Goal: Transaction & Acquisition: Purchase product/service

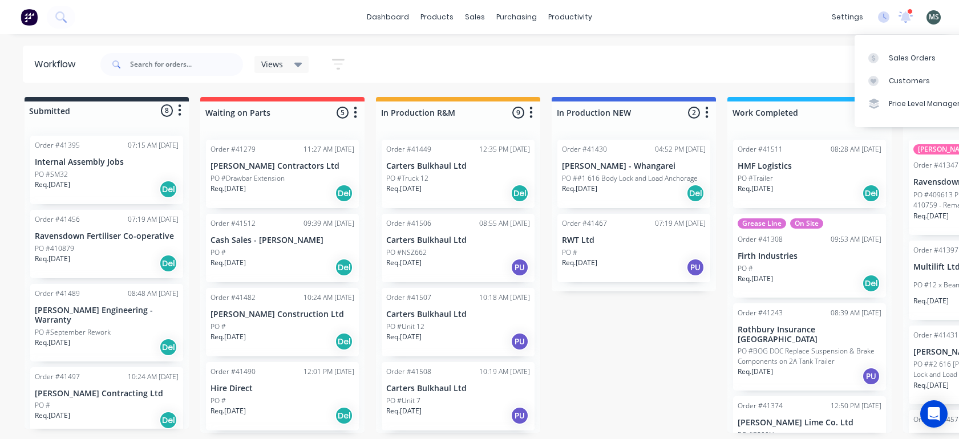
scroll to position [3, 394]
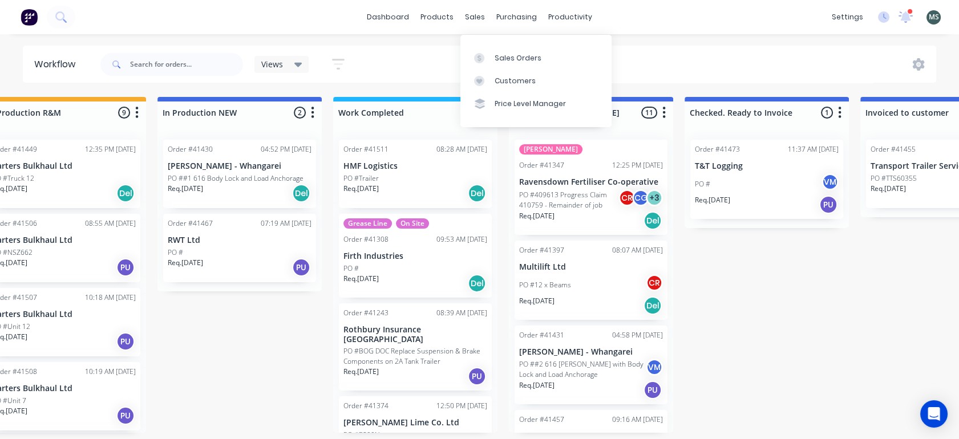
click at [472, 17] on div "sales" at bounding box center [474, 17] width 31 height 17
click at [505, 59] on div "Sales Orders" at bounding box center [518, 58] width 47 height 10
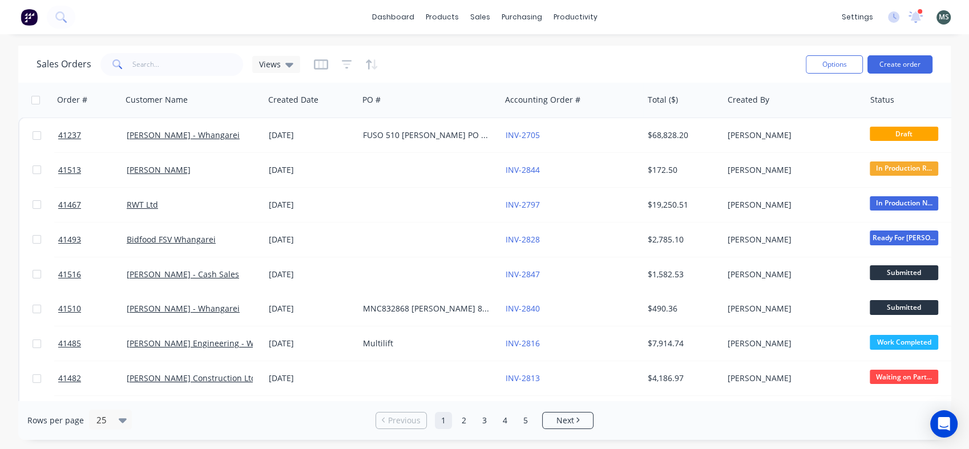
click at [901, 62] on button "Create order" at bounding box center [899, 64] width 65 height 18
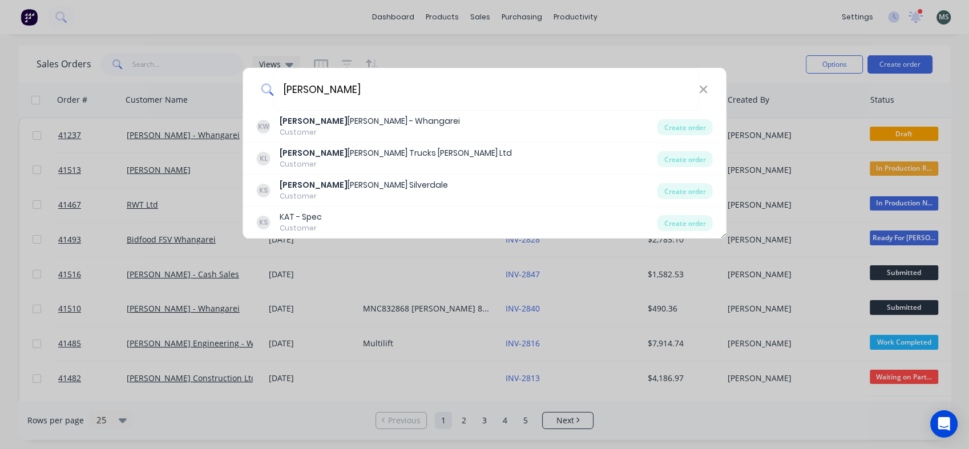
type input "[PERSON_NAME]"
click at [381, 129] on div "Customer" at bounding box center [369, 132] width 180 height 10
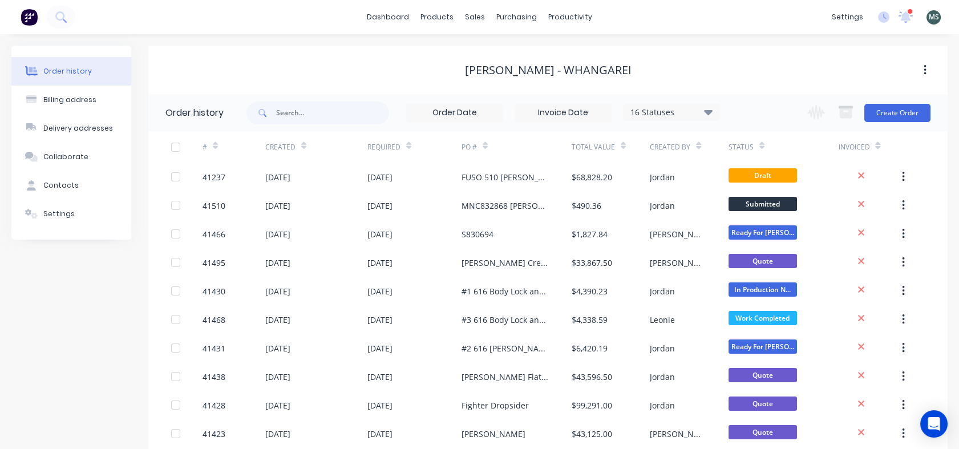
click at [892, 110] on button "Create Order" at bounding box center [897, 113] width 66 height 18
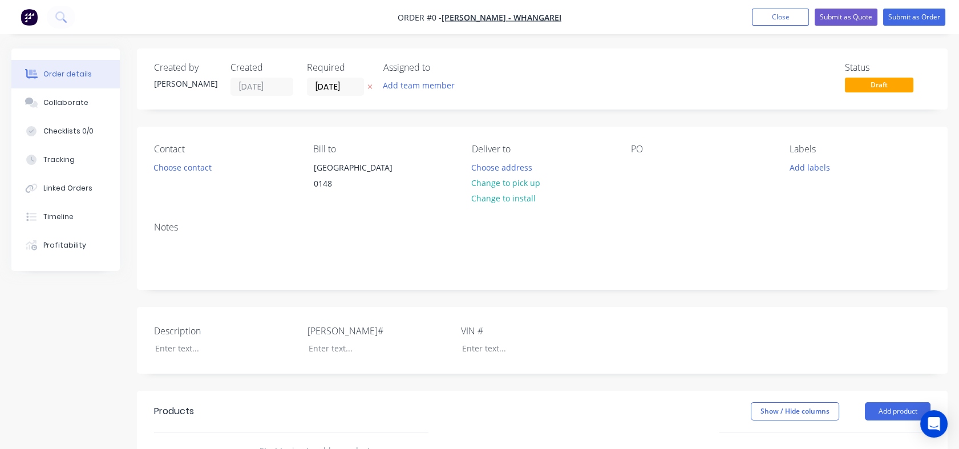
click at [163, 165] on button "Choose contact" at bounding box center [183, 166] width 70 height 15
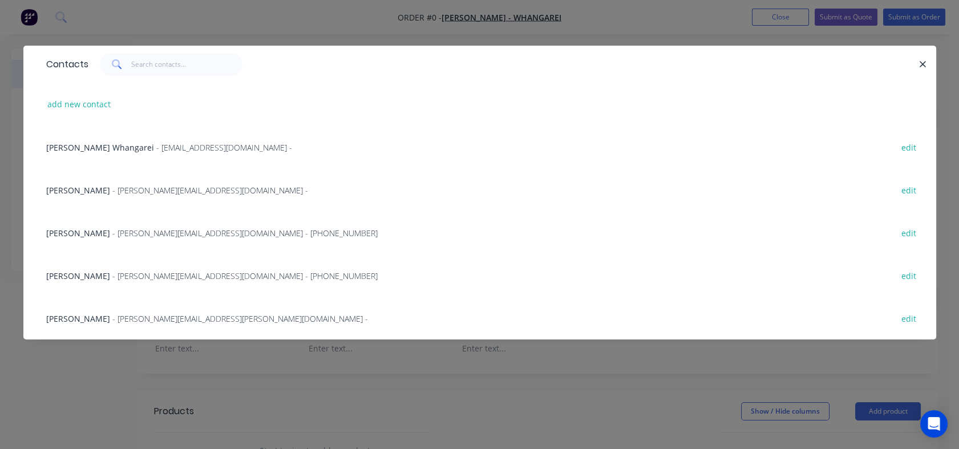
click at [135, 236] on span "- [PERSON_NAME][EMAIL_ADDRESS][DOMAIN_NAME] - [PHONE_NUMBER]" at bounding box center [244, 233] width 265 height 11
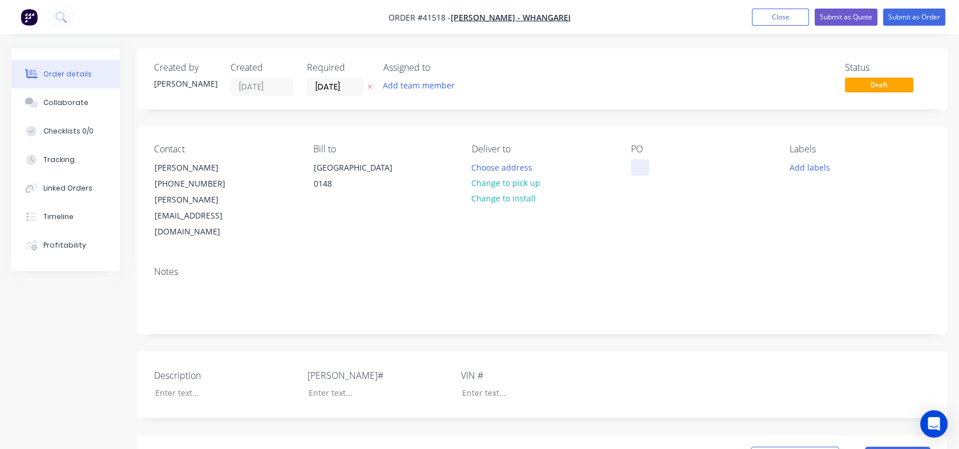
click at [632, 164] on div at bounding box center [640, 167] width 18 height 17
click at [637, 169] on div at bounding box center [640, 167] width 18 height 17
click at [633, 169] on div at bounding box center [640, 167] width 18 height 17
click at [520, 169] on button "Choose address" at bounding box center [501, 166] width 73 height 15
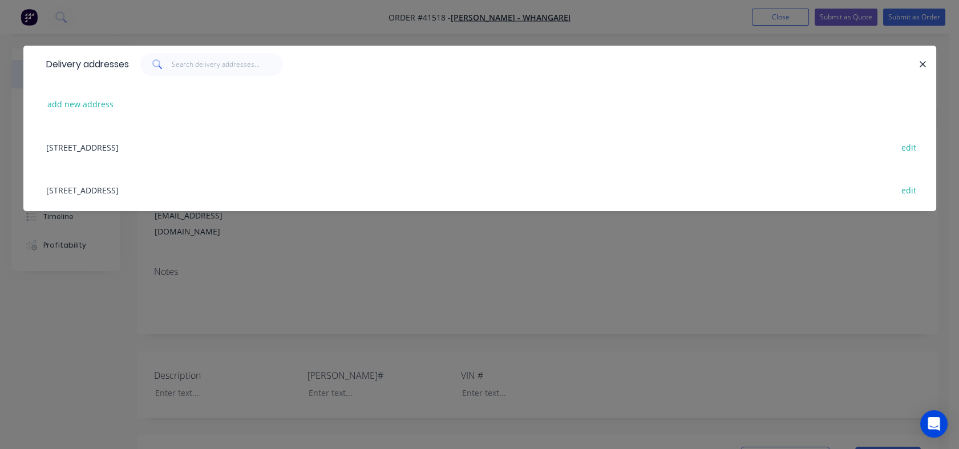
click at [128, 190] on div "[STREET_ADDRESS] edit" at bounding box center [479, 189] width 878 height 43
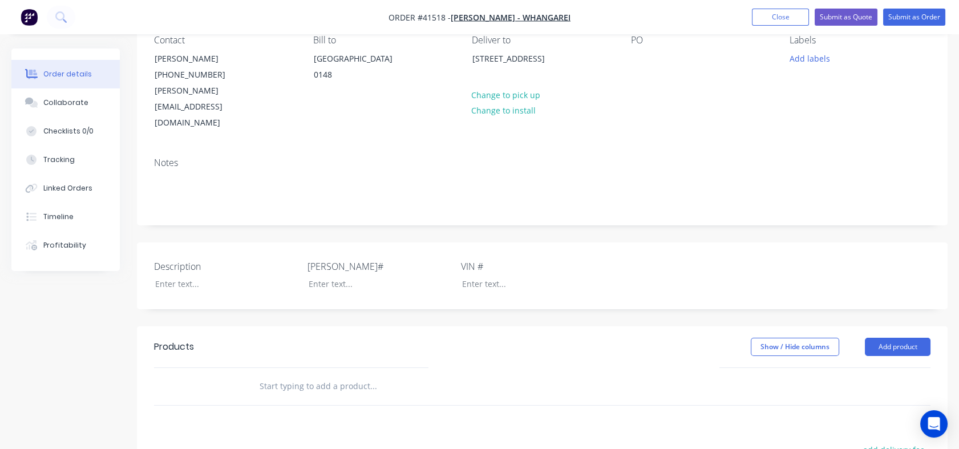
scroll to position [100, 0]
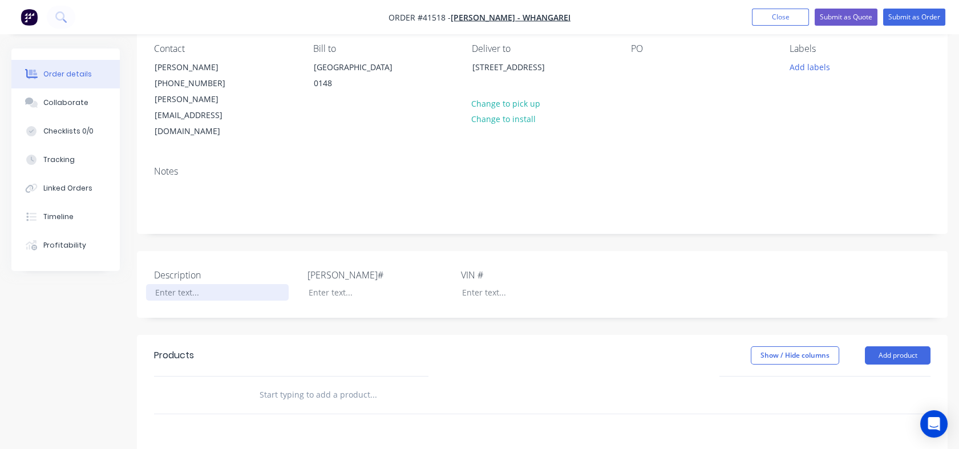
click at [161, 284] on div at bounding box center [217, 292] width 143 height 17
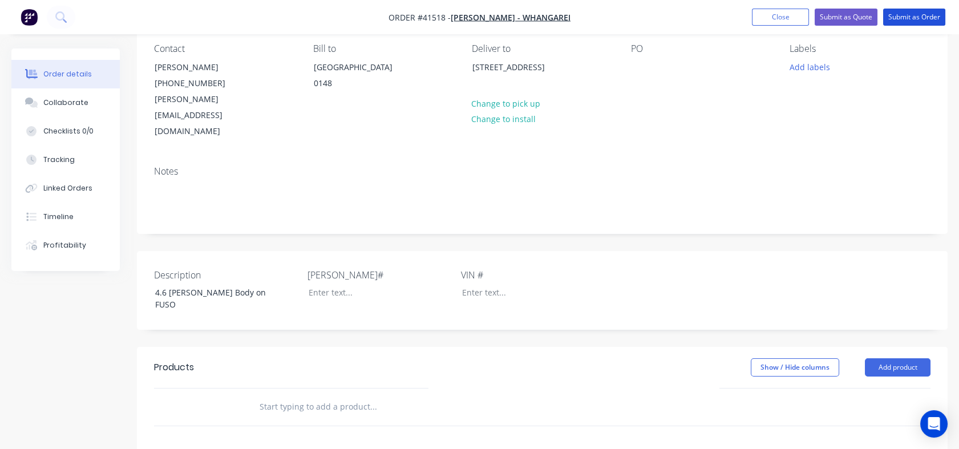
click at [913, 17] on button "Submit as Order" at bounding box center [914, 17] width 62 height 17
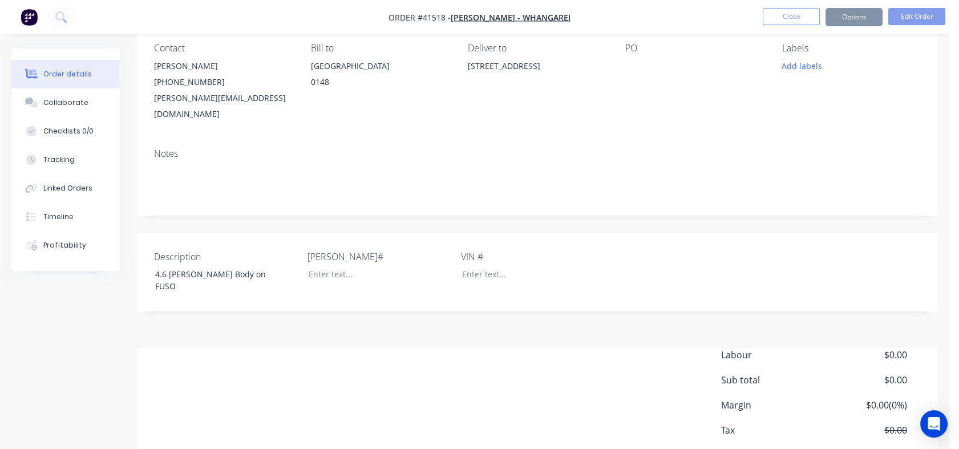
scroll to position [0, 0]
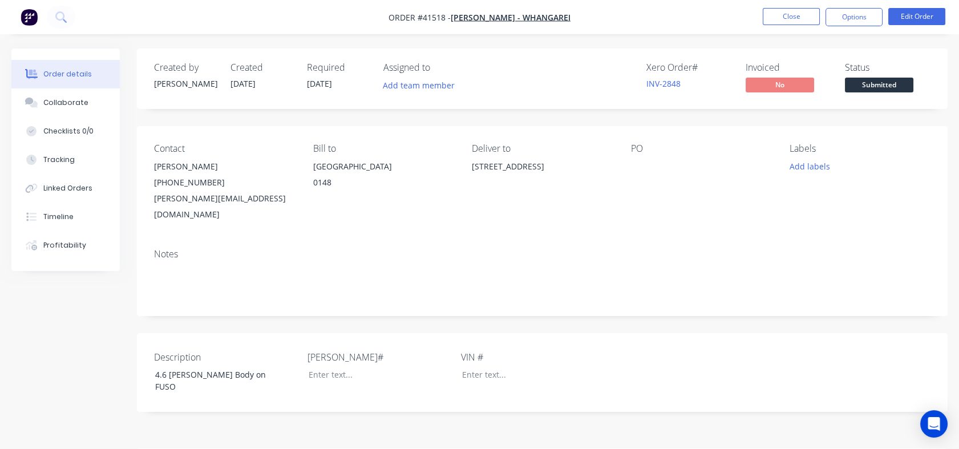
click at [862, 14] on button "Options" at bounding box center [853, 17] width 57 height 18
click at [913, 8] on button "Edit Order" at bounding box center [916, 16] width 57 height 17
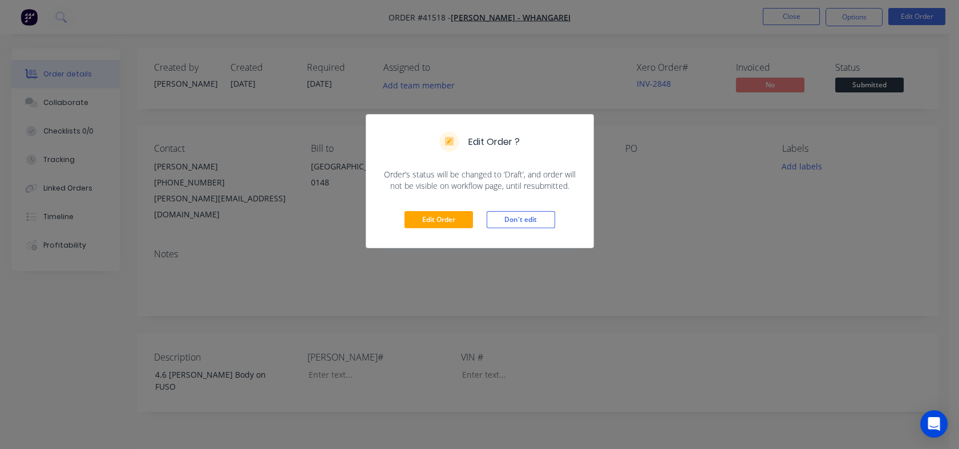
click at [552, 61] on div "Edit Order ? Order’s status will be changed to ‘Draft’, and order will not be v…" at bounding box center [479, 224] width 959 height 449
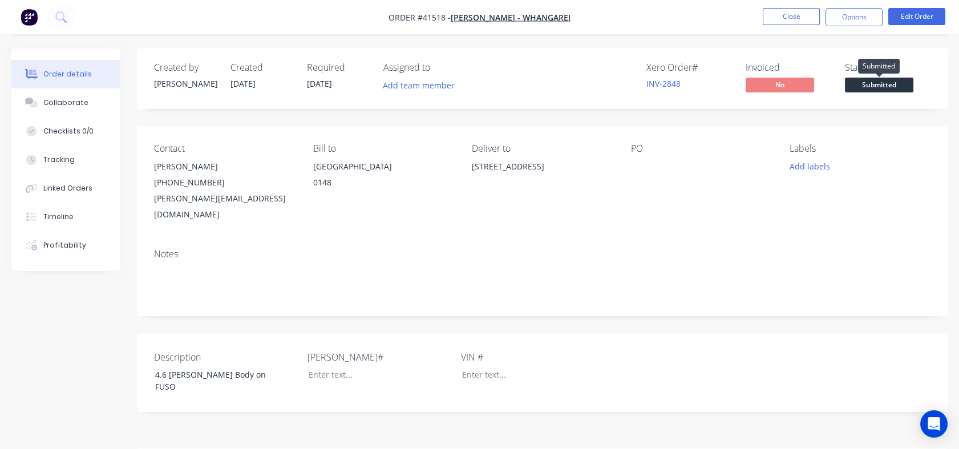
click at [886, 79] on span "Submitted" at bounding box center [879, 85] width 68 height 14
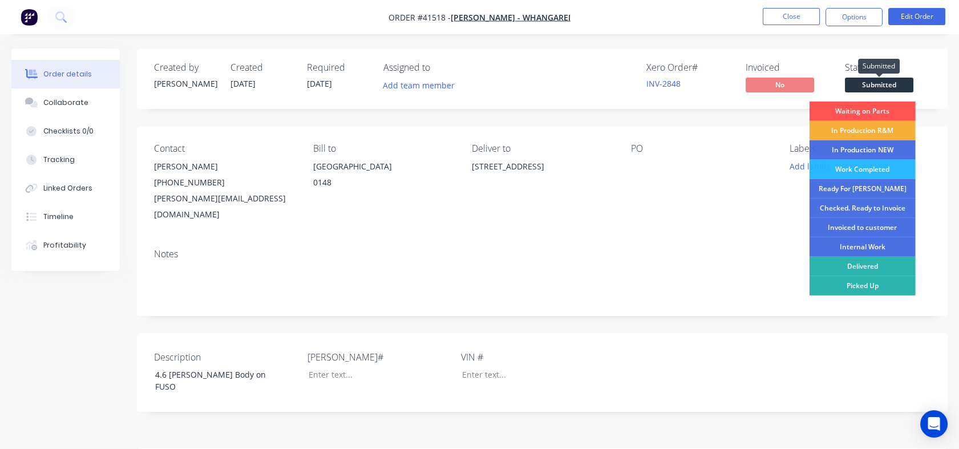
click at [886, 79] on span "Submitted" at bounding box center [879, 85] width 68 height 14
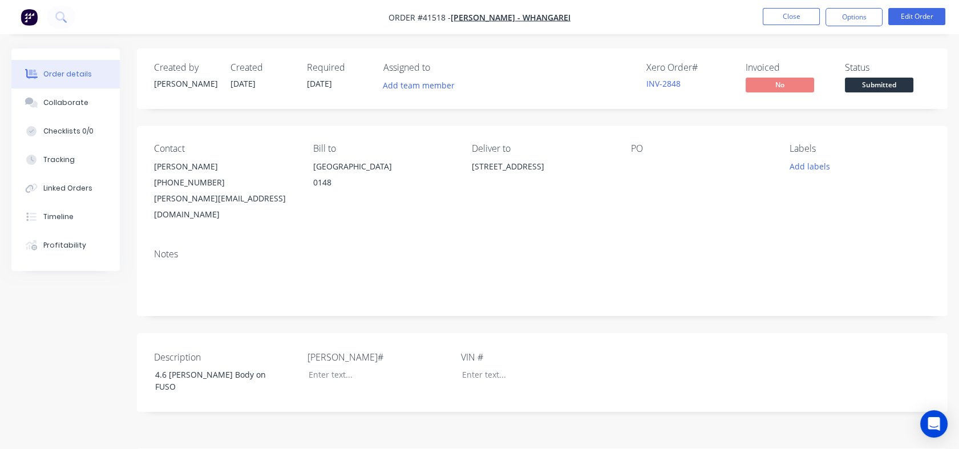
click at [782, 19] on button "Close" at bounding box center [791, 16] width 57 height 17
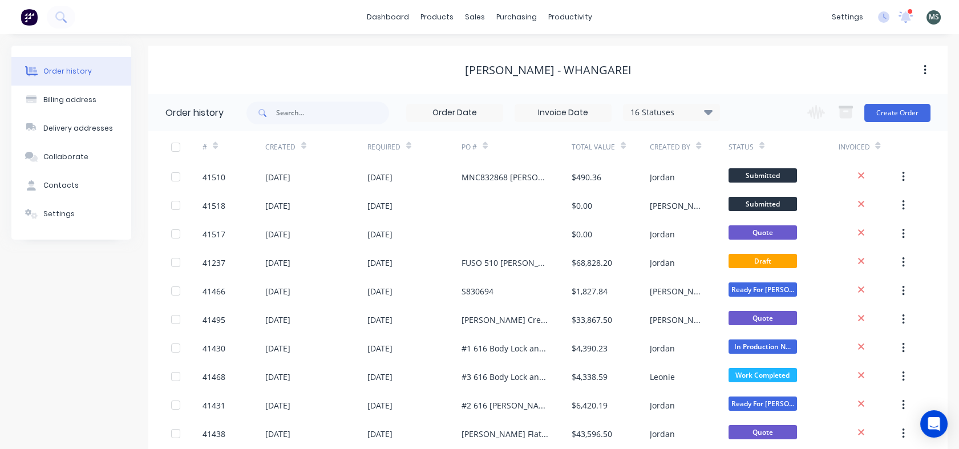
click at [904, 206] on icon "button" at bounding box center [903, 205] width 3 height 13
click at [829, 237] on div "Archive" at bounding box center [863, 235] width 88 height 17
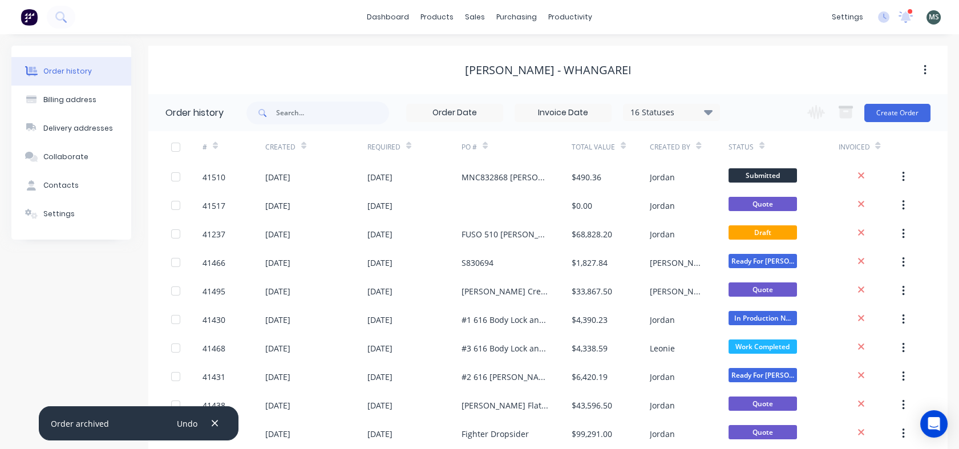
click at [301, 214] on div "[DATE]" at bounding box center [316, 205] width 102 height 29
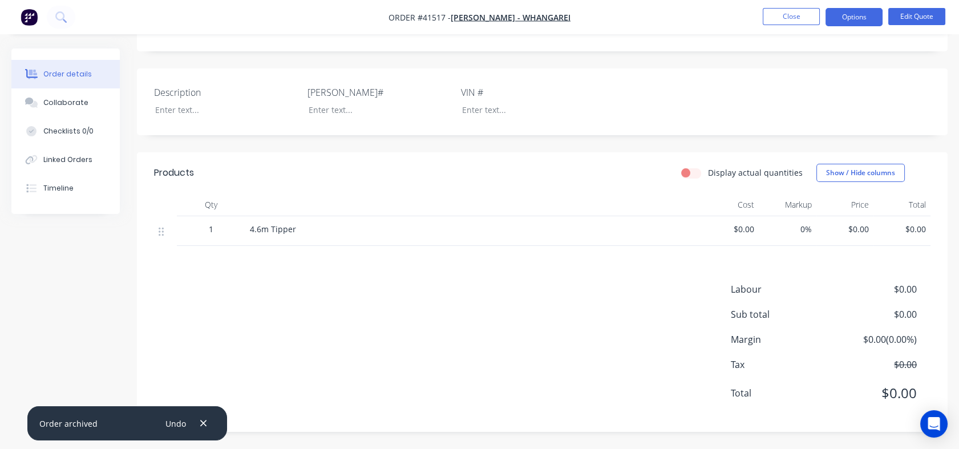
scroll to position [262, 0]
click at [301, 234] on div "4.6m Tipper" at bounding box center [473, 231] width 456 height 30
click at [297, 226] on div "4.6m Tipper" at bounding box center [473, 229] width 447 height 12
click at [926, 9] on button "Edit Quote" at bounding box center [916, 16] width 57 height 17
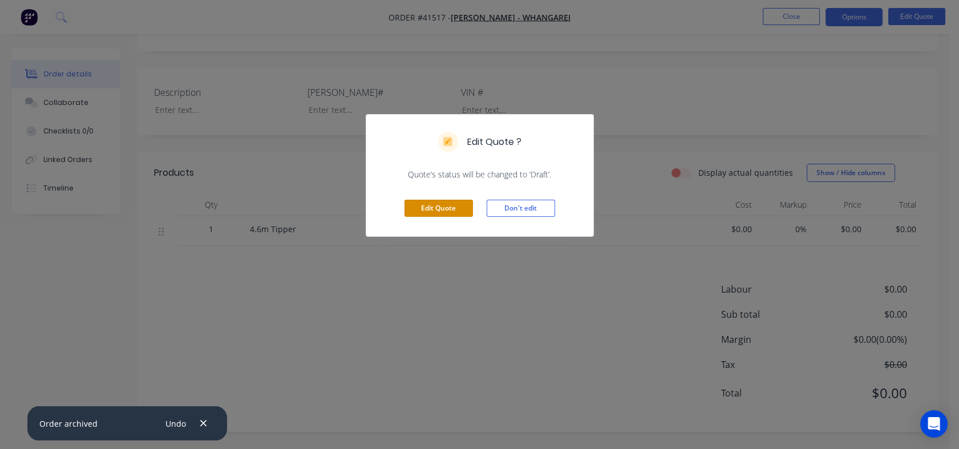
click at [440, 208] on button "Edit Quote" at bounding box center [438, 208] width 68 height 17
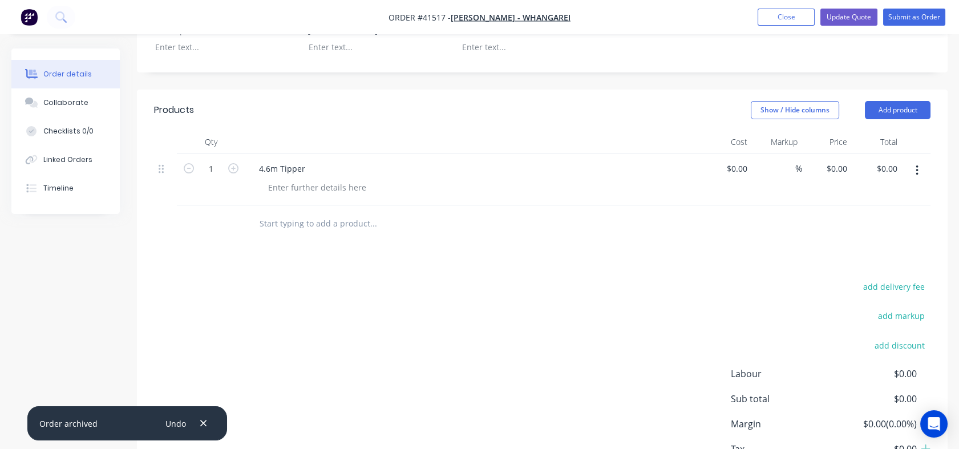
scroll to position [317, 0]
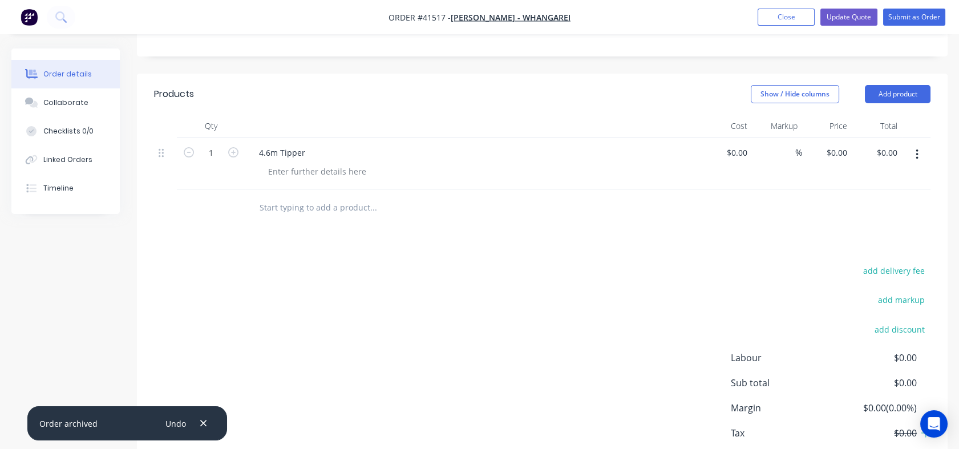
click at [313, 161] on div "4.6m Tipper" at bounding box center [473, 152] width 447 height 17
click at [302, 161] on div "4.6m Tipper" at bounding box center [282, 152] width 64 height 17
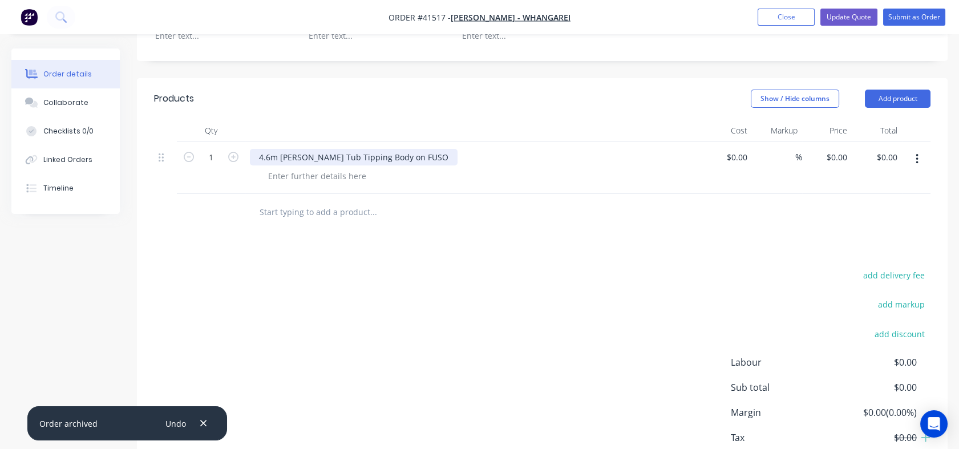
scroll to position [332, 0]
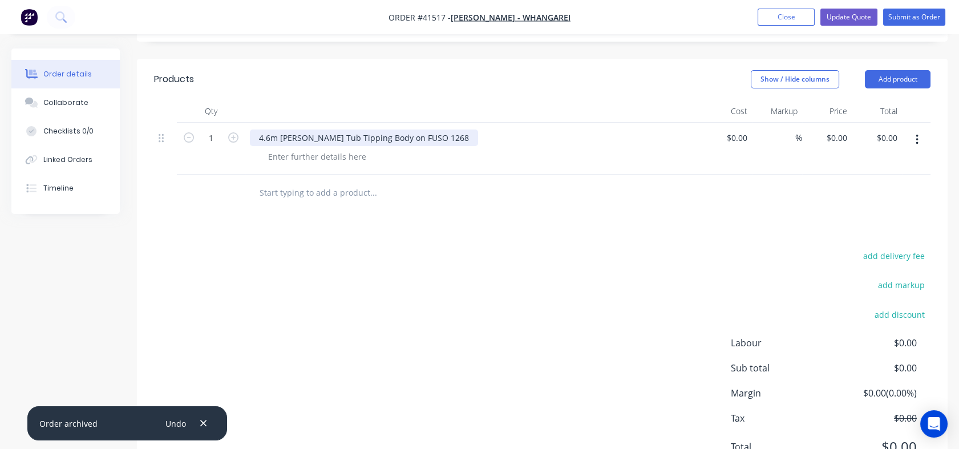
click at [447, 146] on div "4.6m [PERSON_NAME] Tub Tipping Body on FUSO 1268" at bounding box center [364, 137] width 228 height 17
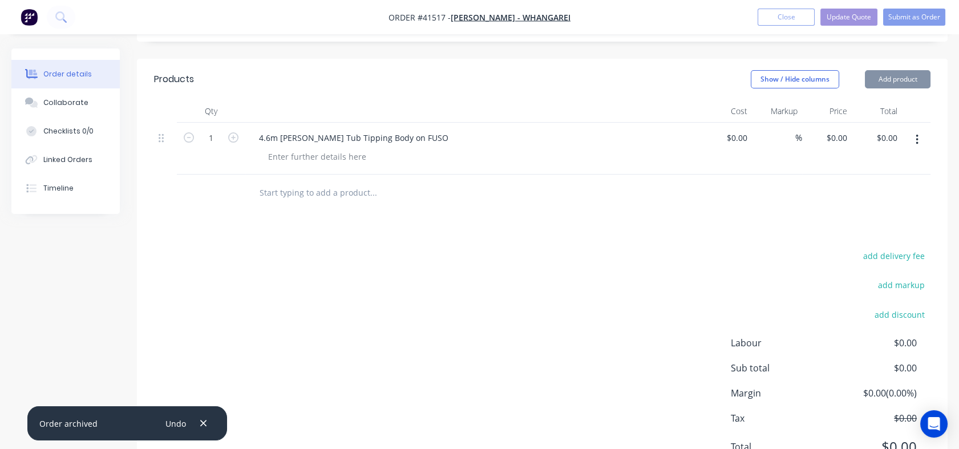
click at [447, 146] on div "4.6m [PERSON_NAME] Tub Tipping Body on FUSO" at bounding box center [473, 137] width 447 height 17
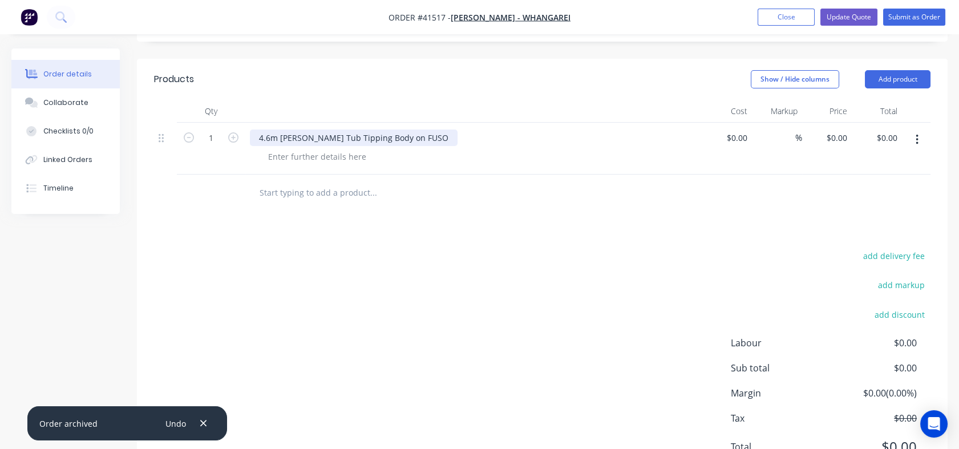
click at [434, 146] on div "4.6m [PERSON_NAME] Tub Tipping Body on FUSO" at bounding box center [354, 137] width 208 height 17
click at [434, 146] on div "4.6m [PERSON_NAME] Tub Tipping Body on FUSO 1628" at bounding box center [364, 137] width 228 height 17
click at [432, 146] on div "4.6m [PERSON_NAME] Tub Tipping Body on FUSO 1628" at bounding box center [364, 137] width 228 height 17
click at [467, 146] on div "4.6m [PERSON_NAME] Tub Tipping Body on FUSO FM1628" at bounding box center [370, 137] width 240 height 17
click at [315, 165] on div at bounding box center [317, 156] width 116 height 17
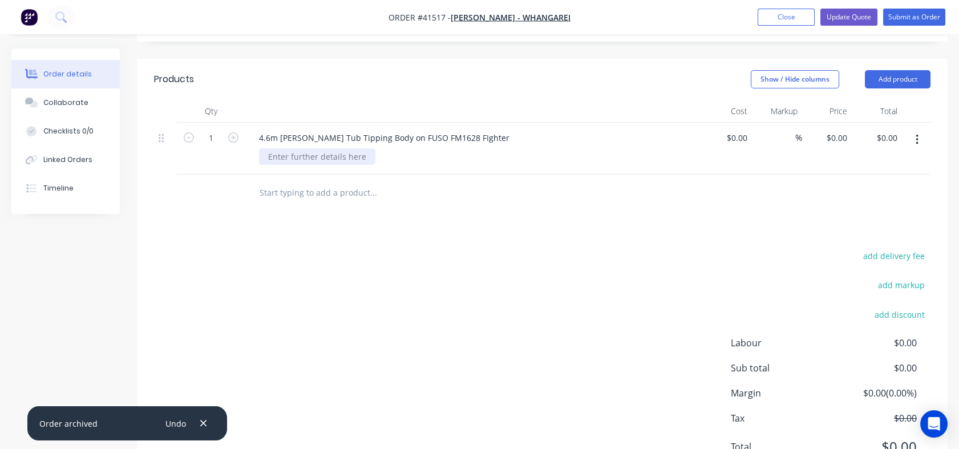
click at [315, 165] on div at bounding box center [317, 156] width 116 height 17
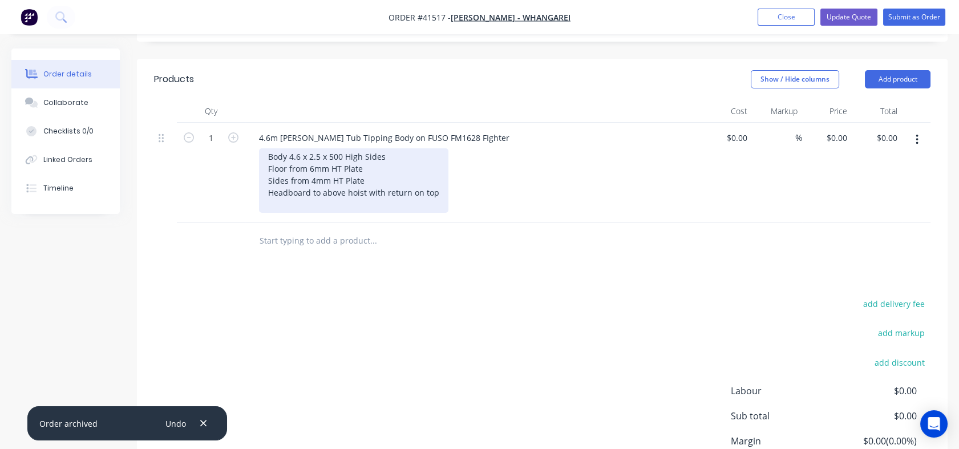
click at [331, 177] on div "Body 4.6 x 2.5 x 500 High Sides Floor from 6mm HT Plate Sides from 4mm HT Plate…" at bounding box center [353, 180] width 189 height 64
click at [434, 213] on div "Body 4.6 x 2.5 x 600 High Sides Floor from 6mm HT Plate Sides from 4mm HT Plate…" at bounding box center [353, 180] width 189 height 64
click at [365, 213] on div "Body 4.6 x 2.5 x 600 High Sides Floor from 6mm HT Plate Sides from 4mm HT Plate…" at bounding box center [353, 180] width 189 height 64
click at [432, 213] on div "Body 4.6 x 2.5 x 600 High Sides Floor from 6mm HT Plate Sides from 4mm HT Plate…" at bounding box center [353, 180] width 189 height 64
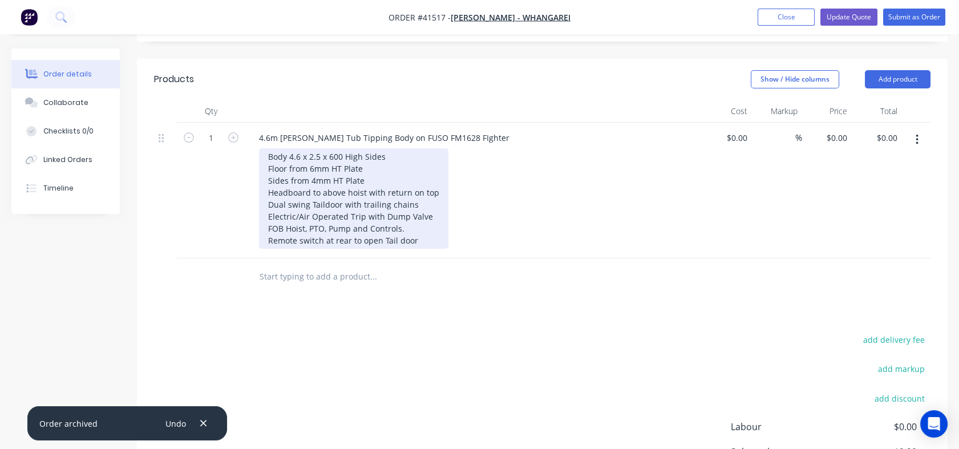
click at [402, 249] on div "Body 4.6 x 2.5 x 600 High Sides Floor from 6mm HT Plate Sides from 4mm HT Plate…" at bounding box center [353, 198] width 189 height 100
click at [416, 249] on div "Body 4.6 x 2.5 x 600 High Sides Floor from 6mm HT Plate Sides from 4mm HT Plate…" at bounding box center [353, 198] width 189 height 100
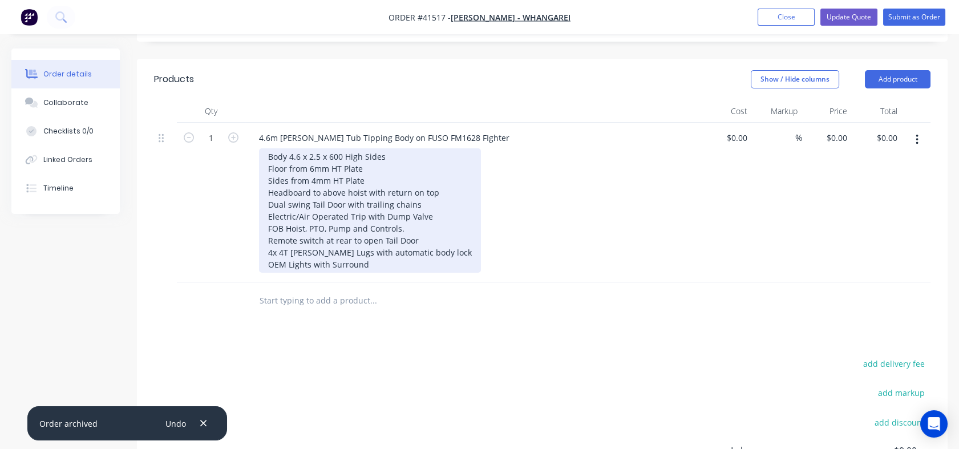
click at [287, 273] on div "Body 4.6 x 2.5 x 600 High Sides Floor from 6mm HT Plate Sides from 4mm HT Plate…" at bounding box center [370, 210] width 222 height 124
click at [388, 273] on div "Body 4.6 x 2.5 x 600 High Sides Floor from 6mm HT Plate Sides from 4mm HT Plate…" at bounding box center [370, 210] width 222 height 124
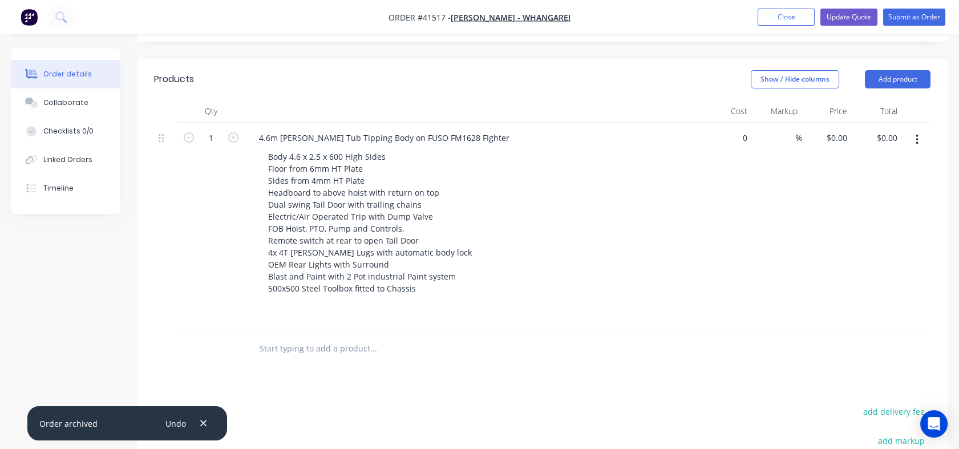
click at [730, 161] on div "0 $0.00" at bounding box center [727, 227] width 50 height 208
type input "$35,000.00"
type input "35000"
type input "$35,000.00"
click at [831, 146] on input "35000" at bounding box center [838, 137] width 26 height 17
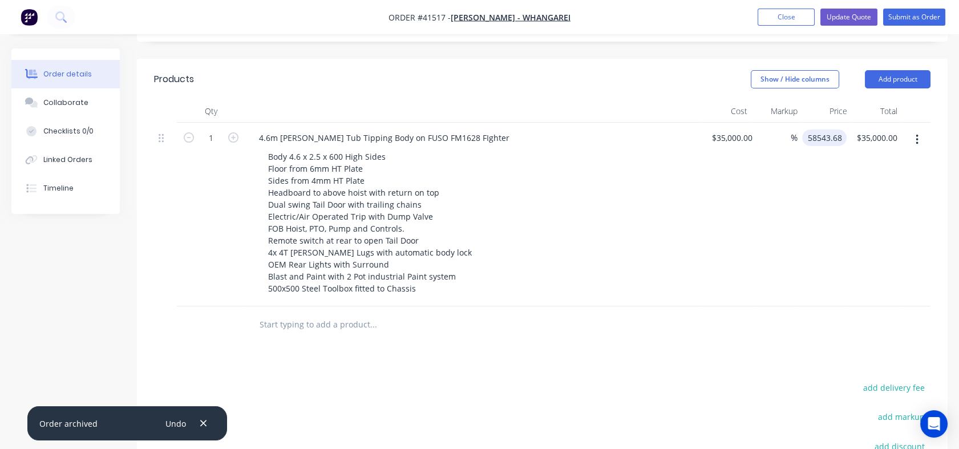
click at [817, 146] on input "58543.68" at bounding box center [827, 137] width 40 height 17
type input "58543.68"
type input "67.27"
type input "$58,543.68"
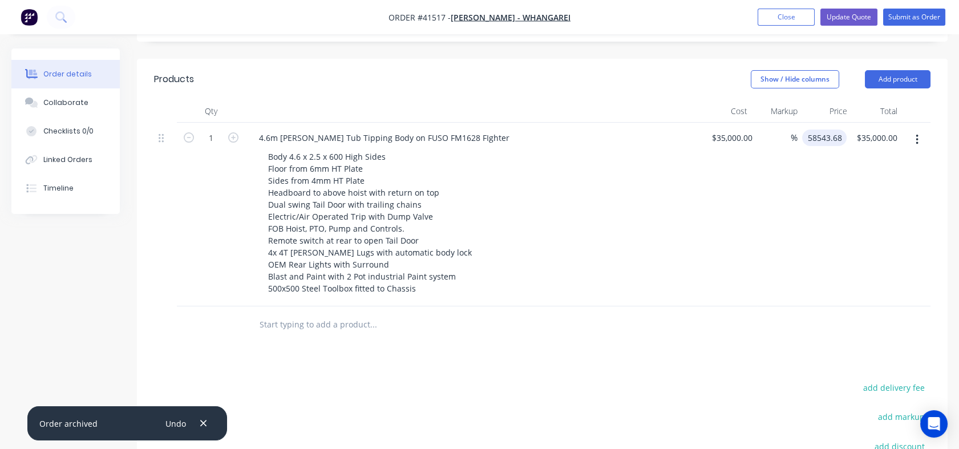
type input "$58,543.68"
click at [791, 229] on div "67.27 %" at bounding box center [777, 215] width 40 height 184
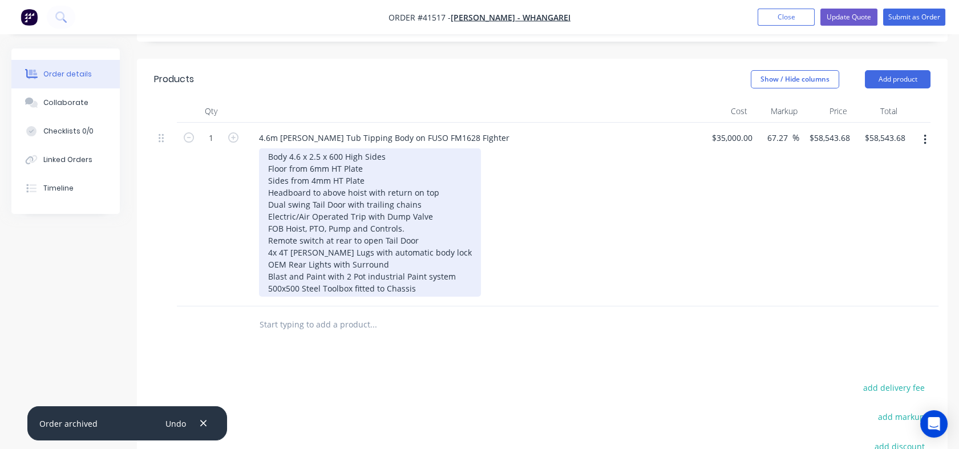
click at [422, 297] on div "Body 4.6 x 2.5 x 600 High Sides Floor from 6mm HT Plate Sides from 4mm HT Plate…" at bounding box center [370, 222] width 222 height 148
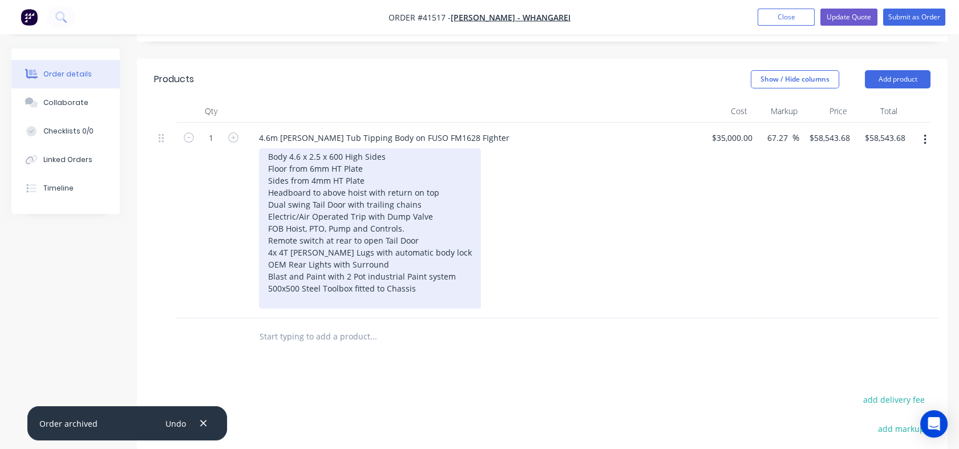
click at [289, 309] on div "Body 4.6 x 2.5 x 600 High Sides Floor from 6mm HT Plate Sides from 4mm HT Plate…" at bounding box center [370, 228] width 222 height 160
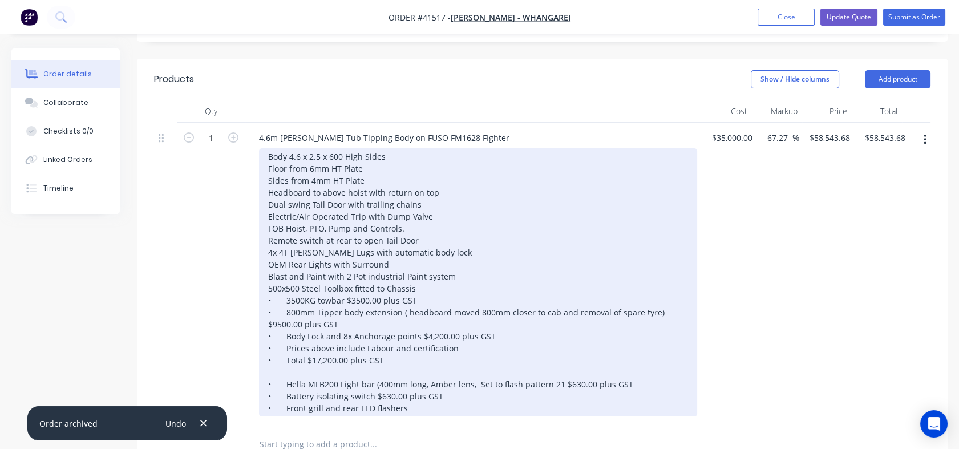
click at [285, 322] on div "Body 4.6 x 2.5 x 600 High Sides Floor from 6mm HT Plate Sides from 4mm HT Plate…" at bounding box center [478, 282] width 438 height 268
click at [402, 324] on div "Body 4.6 x 2.5 x 600 High Sides Floor from 6mm HT Plate Sides from 4mm HT Plate…" at bounding box center [478, 282] width 438 height 268
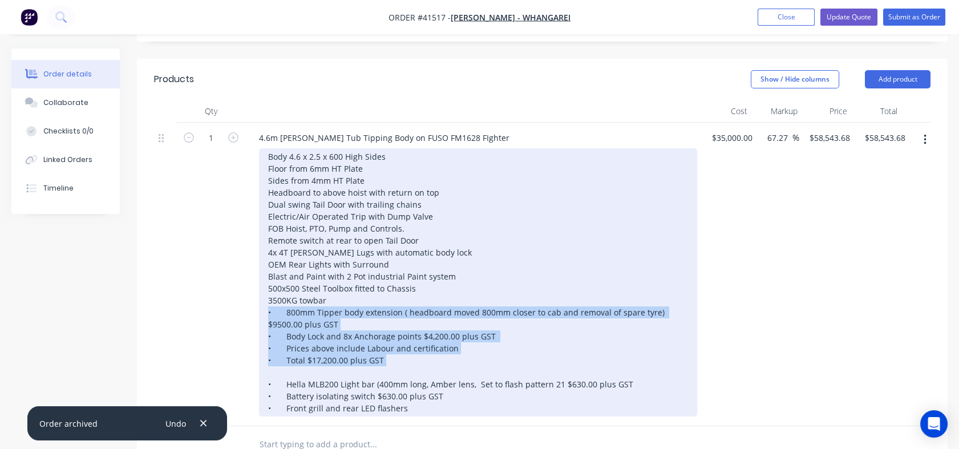
drag, startPoint x: 268, startPoint y: 339, endPoint x: 434, endPoint y: 398, distance: 175.4
click at [434, 398] on div "Body 4.6 x 2.5 x 600 High Sides Floor from 6mm HT Plate Sides from 4mm HT Plate…" at bounding box center [478, 282] width 438 height 268
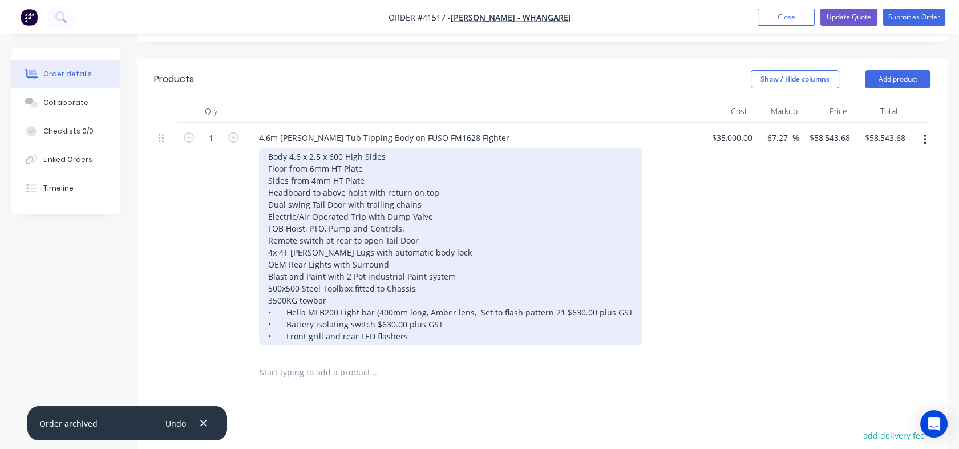
click at [282, 331] on div "Body 4.6 x 2.5 x 600 High Sides Floor from 6mm HT Plate Sides from 4mm HT Plate…" at bounding box center [450, 246] width 383 height 196
drag, startPoint x: 542, startPoint y: 335, endPoint x: 606, endPoint y: 333, distance: 63.4
click at [606, 333] on div "Body 4.6 x 2.5 x 600 High Sides Floor from 6mm HT Plate Sides from 4mm HT Plate…" at bounding box center [441, 246] width 365 height 196
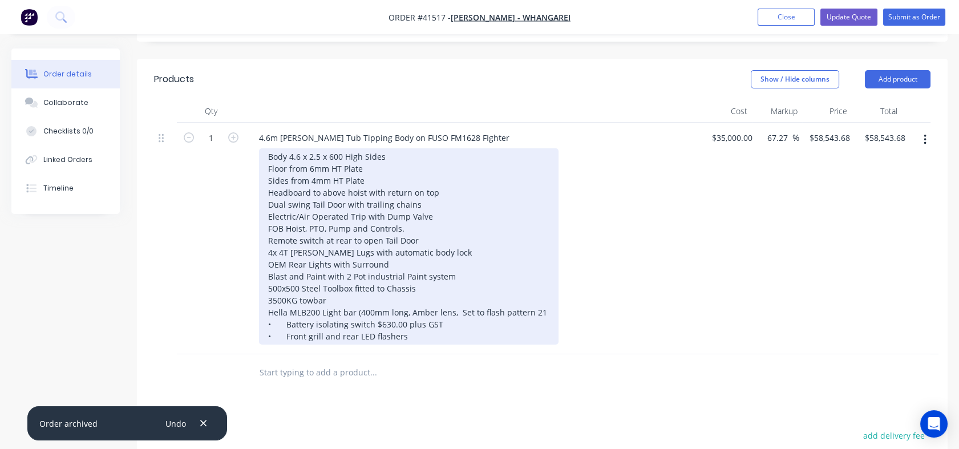
click at [289, 345] on div "Body 4.6 x 2.5 x 600 High Sides Floor from 6mm HT Plate Sides from 4mm HT Plate…" at bounding box center [408, 246] width 299 height 196
click at [287, 345] on div "Body 4.6 x 2.5 x 600 High Sides Floor from 6mm HT Plate Sides from 4mm HT Plate…" at bounding box center [408, 246] width 299 height 196
click at [285, 345] on div "Body 4.6 x 2.5 x 600 High Sides Floor from 6mm HT Plate Sides from 4mm HT Plate…" at bounding box center [408, 246] width 299 height 196
click at [286, 345] on div "Body 4.6 x 2.5 x 600 High Sides Floor from 6mm HT Plate Sides from 4mm HT Plate…" at bounding box center [408, 246] width 299 height 196
click at [388, 345] on div "Body 4.6 x 2.5 x 600 High Sides Floor from 6mm HT Plate Sides from 4mm HT Plate…" at bounding box center [408, 246] width 299 height 196
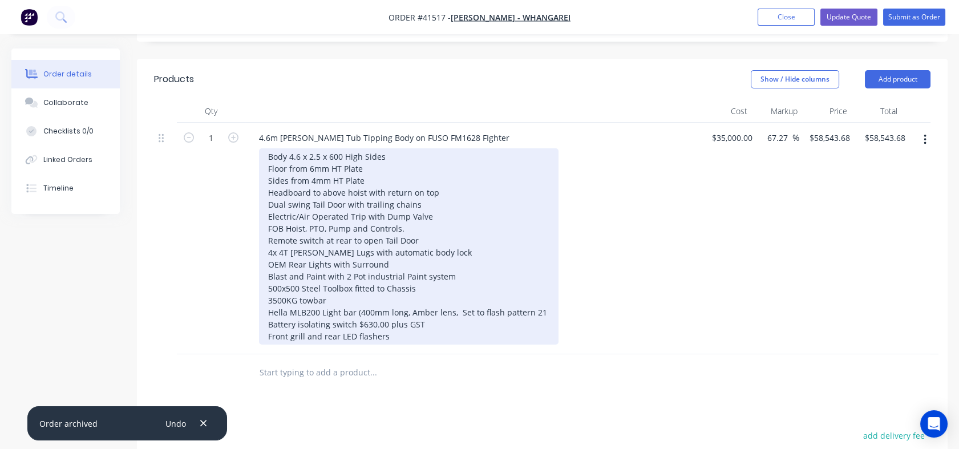
click at [425, 345] on div "Body 4.6 x 2.5 x 600 High Sides Floor from 6mm HT Plate Sides from 4mm HT Plate…" at bounding box center [408, 246] width 299 height 196
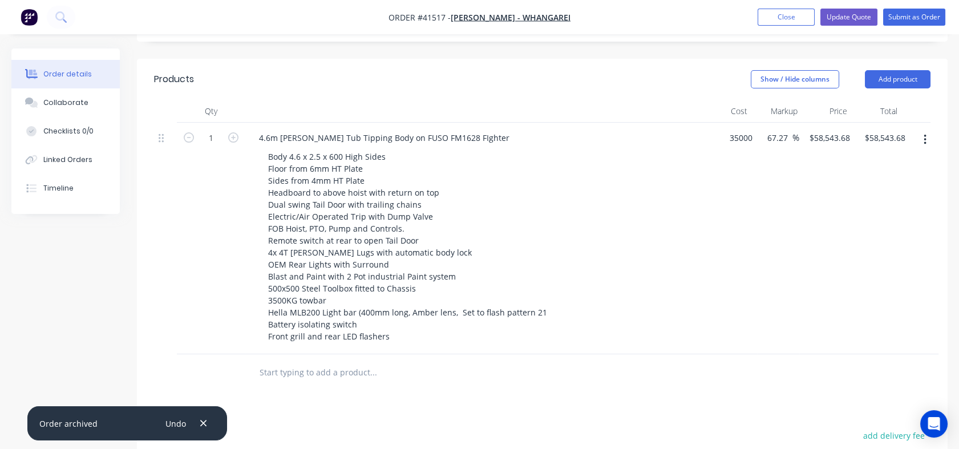
click at [721, 146] on input "35000" at bounding box center [734, 137] width 46 height 17
type input "$40,000.00"
type input "$66,907.0629"
type input "$66,907.06"
click at [730, 222] on div "$40,000.00 40000" at bounding box center [724, 239] width 45 height 232
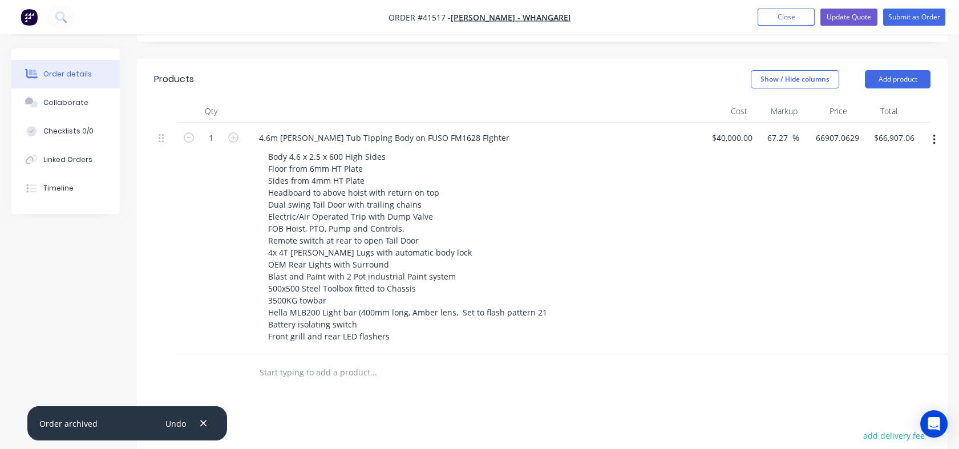
click at [819, 146] on input "66907.0629" at bounding box center [835, 137] width 55 height 17
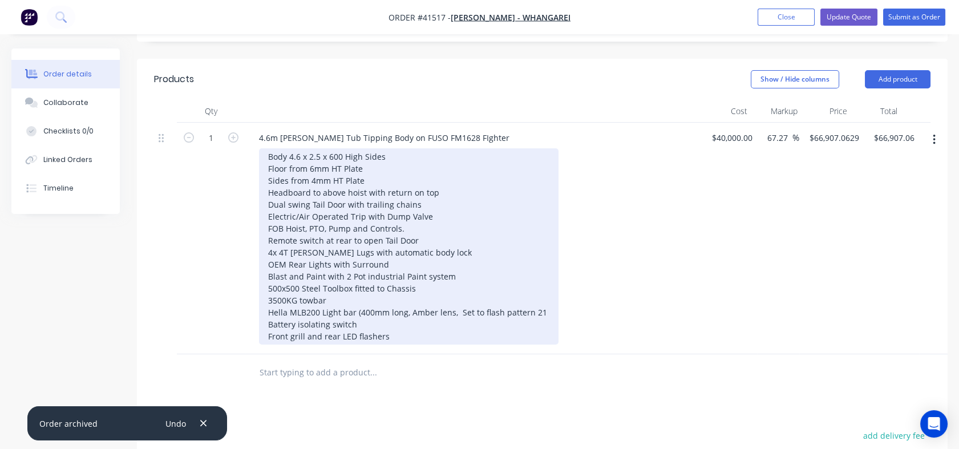
click at [396, 345] on div "Body 4.6 x 2.5 x 600 High Sides Floor from 6mm HT Plate Sides from 4mm HT Plate…" at bounding box center [408, 246] width 299 height 196
click at [391, 345] on div "Body 4.6 x 2.5 x 600 High Sides Floor from 6mm HT Plate Sides from 4mm HT Plate…" at bounding box center [408, 246] width 299 height 196
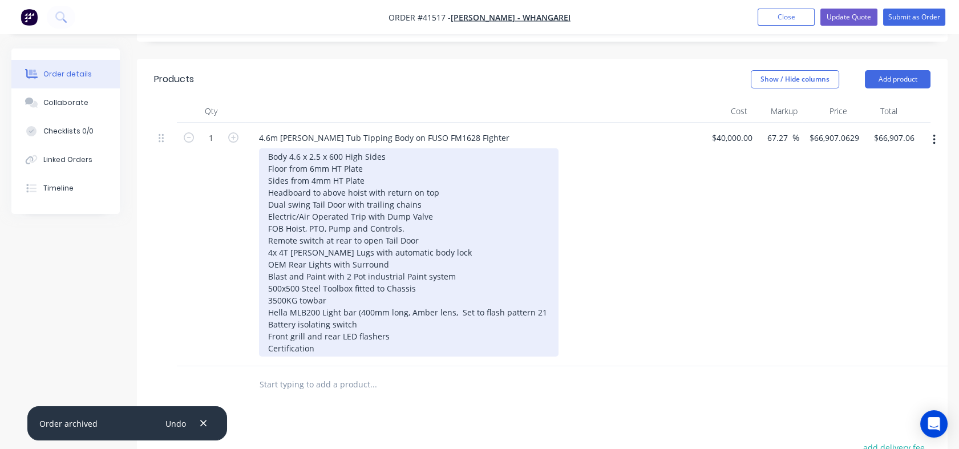
click at [449, 357] on div "Body 4.6 x 2.5 x 600 High Sides Floor from 6mm HT Plate Sides from 4mm HT Plate…" at bounding box center [408, 252] width 299 height 208
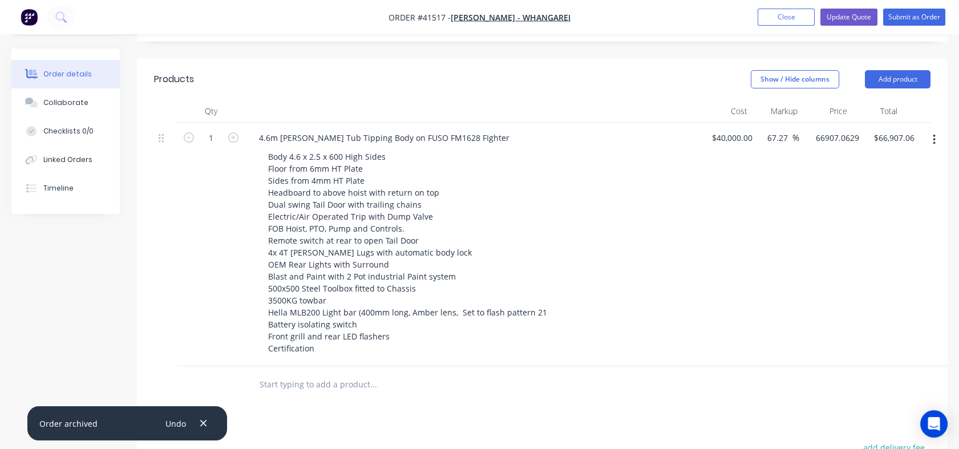
click at [812, 146] on input "66907.0629" at bounding box center [835, 137] width 55 height 17
type input "57483.00"
type input "43.71"
type input "$57,483.00"
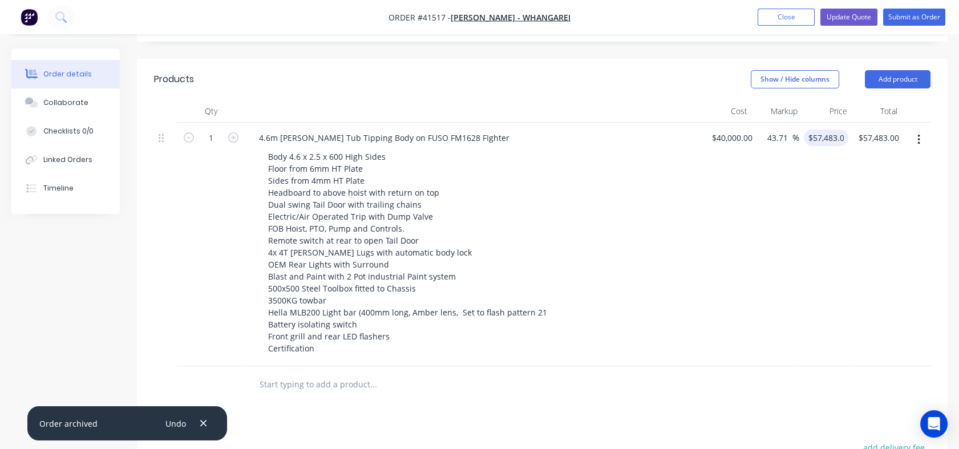
click at [811, 231] on div "$57,483.00 57483.00" at bounding box center [823, 245] width 49 height 244
click at [744, 210] on div "$40,000.00 $40,000.00" at bounding box center [729, 245] width 55 height 244
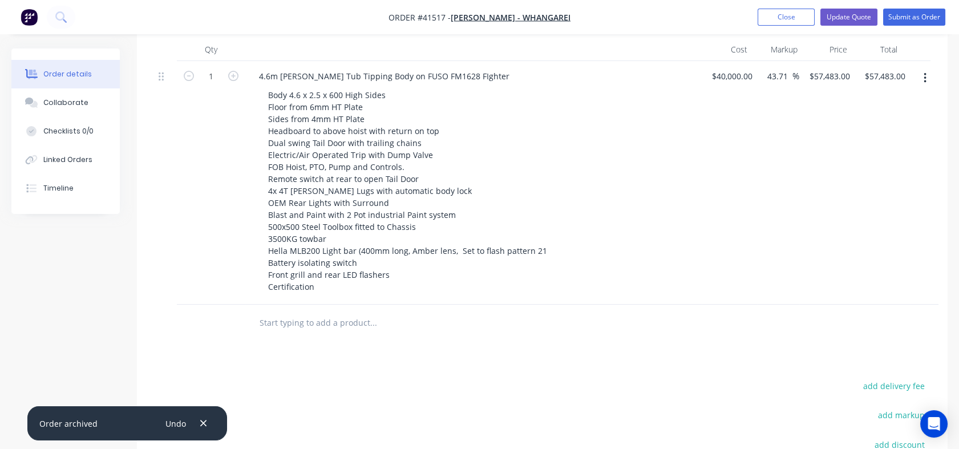
scroll to position [390, 0]
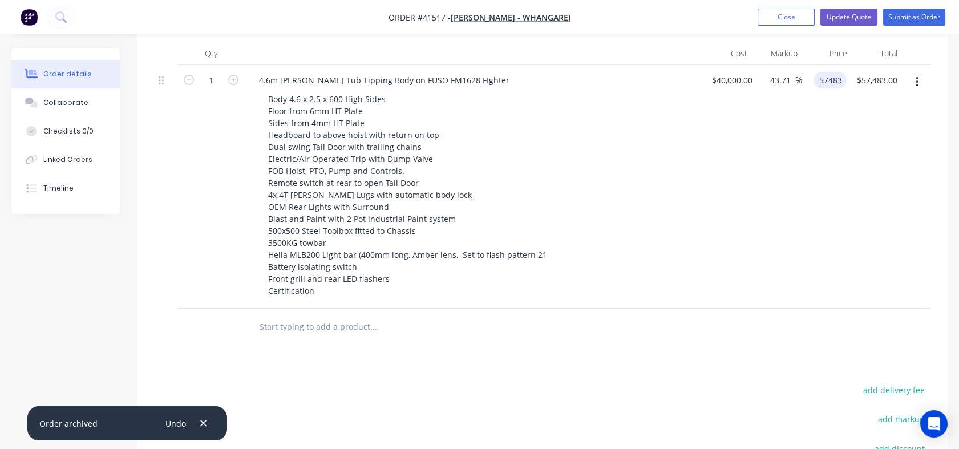
click at [812, 104] on div "57483 57483" at bounding box center [824, 187] width 45 height 244
type input "54330"
type input "35.83"
type input "$54,330.00"
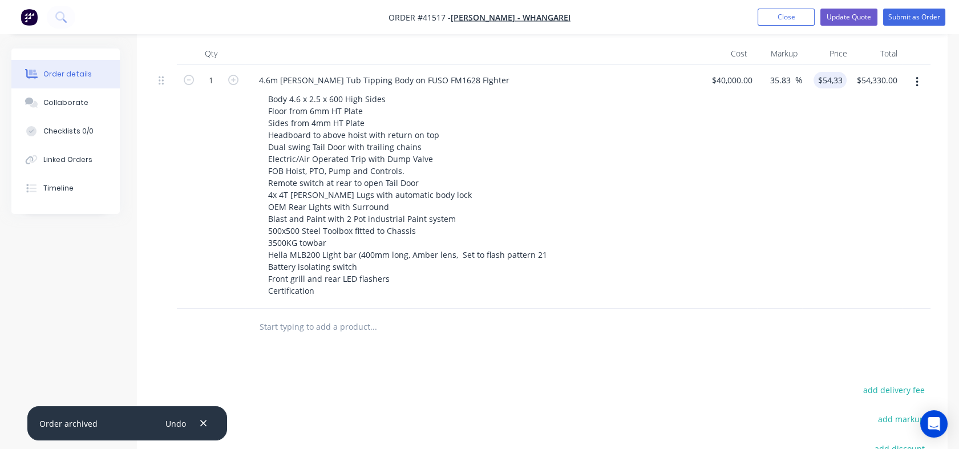
click at [811, 194] on div "$54,330.00 54330" at bounding box center [824, 187] width 45 height 244
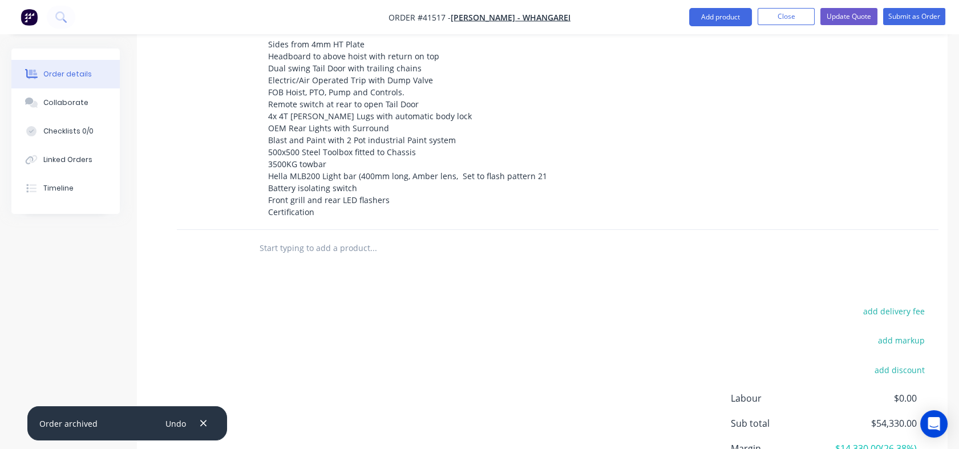
scroll to position [387, 0]
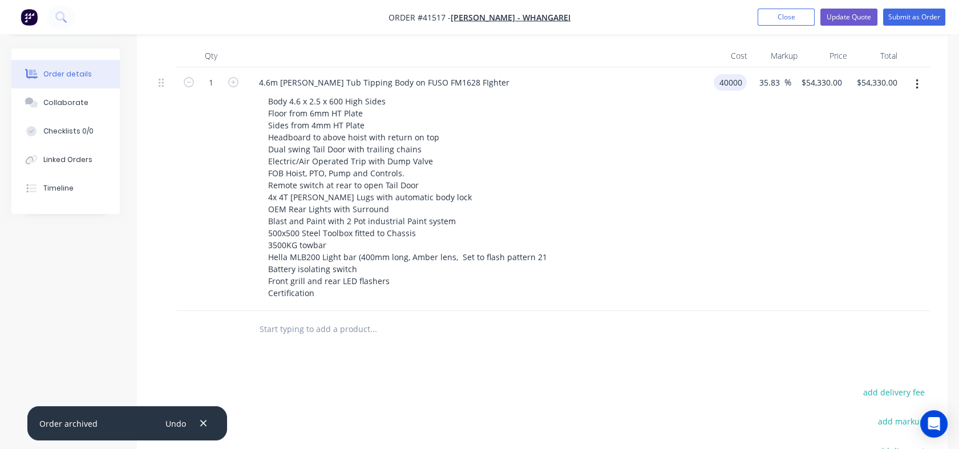
click at [719, 91] on input "40000" at bounding box center [732, 82] width 29 height 17
click at [718, 91] on input "38500" at bounding box center [732, 82] width 29 height 17
type input "$38,500.00"
type input "$52,292.625"
type input "$52,292.63"
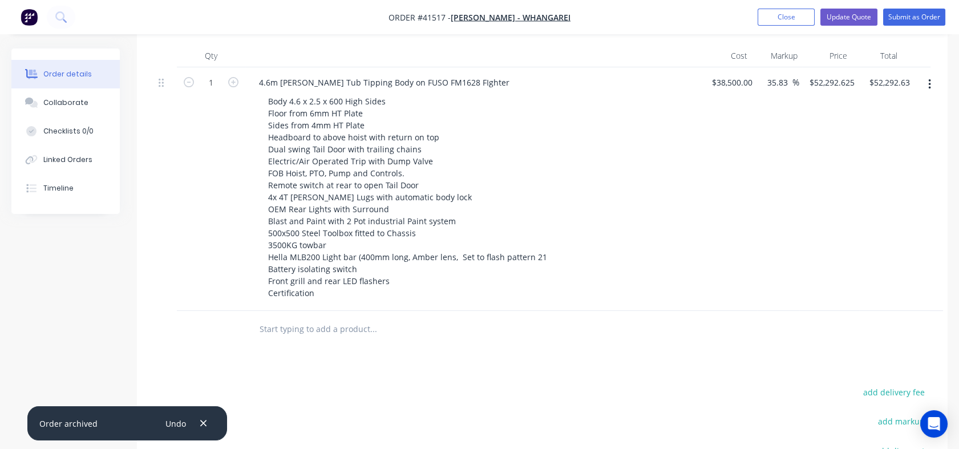
click at [710, 160] on div "$38,500.00 $38,500.00" at bounding box center [729, 189] width 55 height 244
click at [816, 91] on input "52292.625" at bounding box center [830, 82] width 44 height 17
type input "54330"
type input "41.12"
type input "$54,330.00"
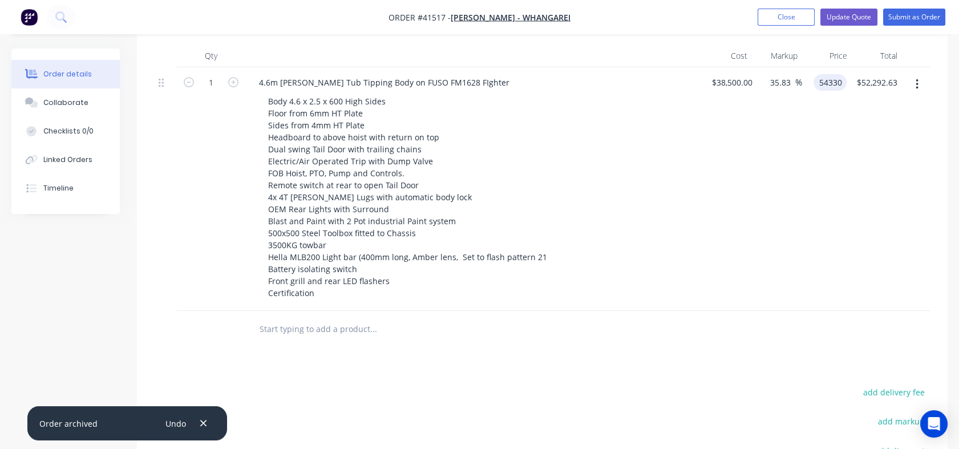
type input "$54,330.00"
click at [815, 169] on div "$54,330.00 54330" at bounding box center [824, 189] width 45 height 244
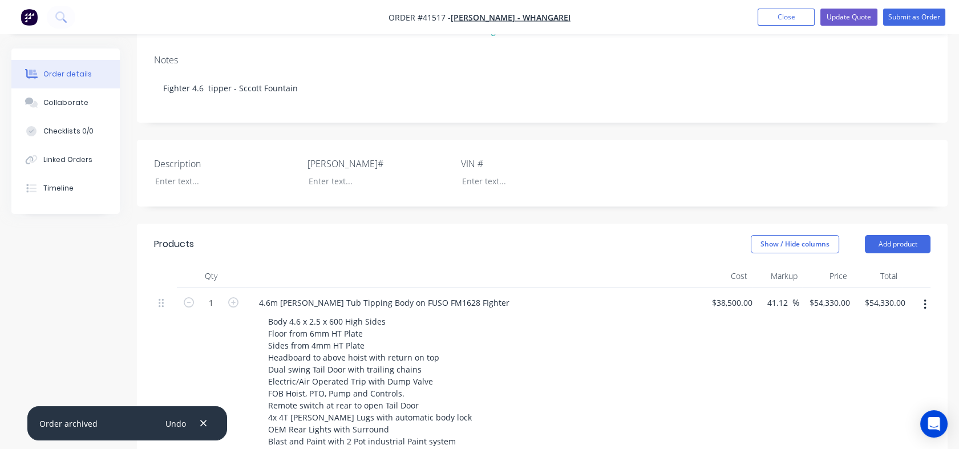
scroll to position [166, 0]
click at [838, 18] on button "Update Quote" at bounding box center [848, 17] width 57 height 17
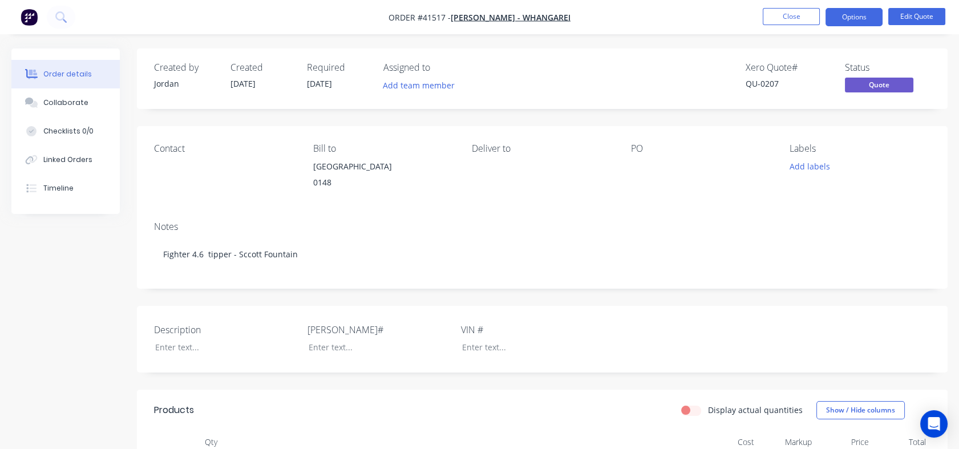
click at [838, 18] on button "Options" at bounding box center [853, 17] width 57 height 18
click at [904, 14] on button "Edit Quote" at bounding box center [916, 16] width 57 height 17
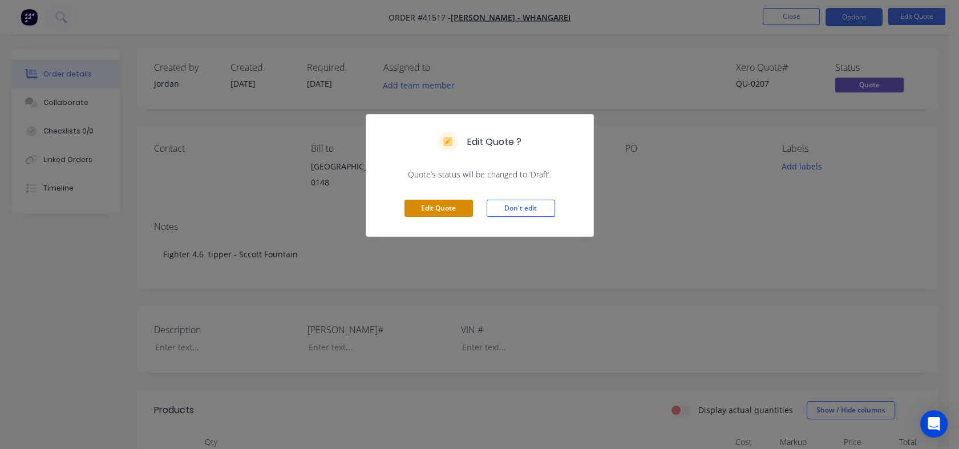
click at [435, 202] on button "Edit Quote" at bounding box center [438, 208] width 68 height 17
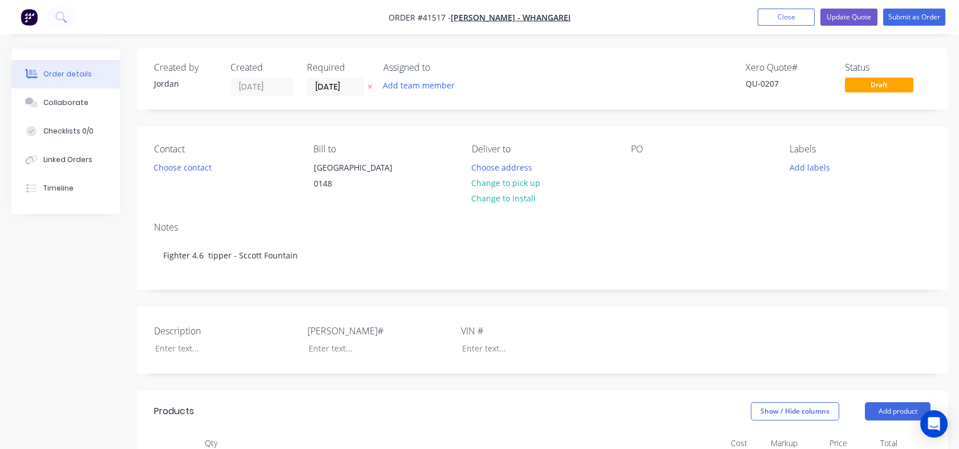
click at [192, 164] on button "Choose contact" at bounding box center [183, 166] width 70 height 15
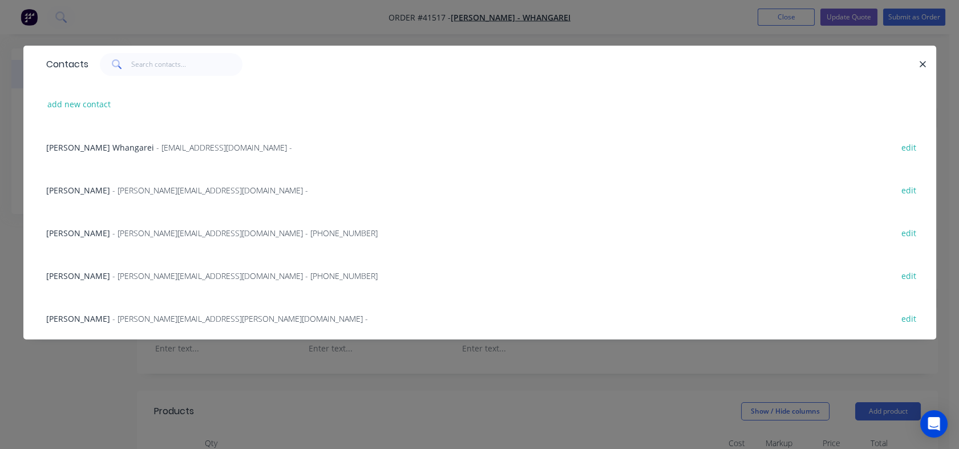
click at [141, 229] on span "- [PERSON_NAME][EMAIL_ADDRESS][DOMAIN_NAME] - [PHONE_NUMBER]" at bounding box center [244, 233] width 265 height 11
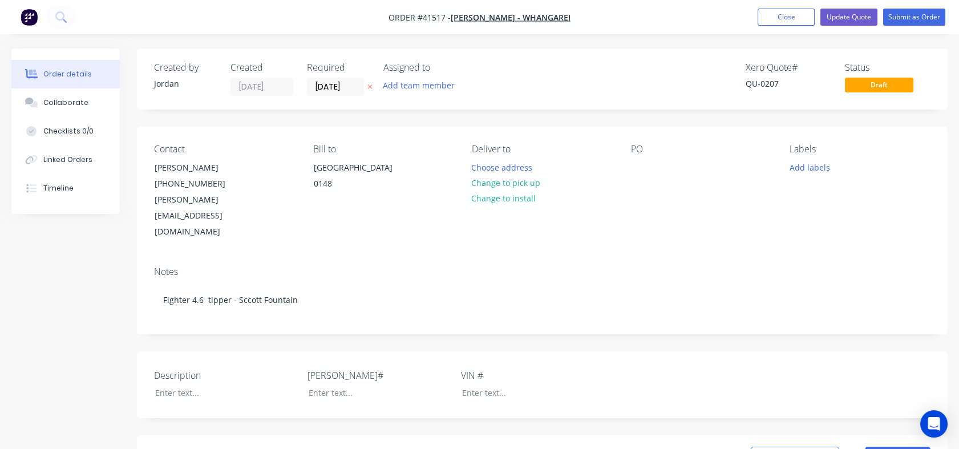
click at [353, 86] on input "[DATE]" at bounding box center [335, 86] width 56 height 17
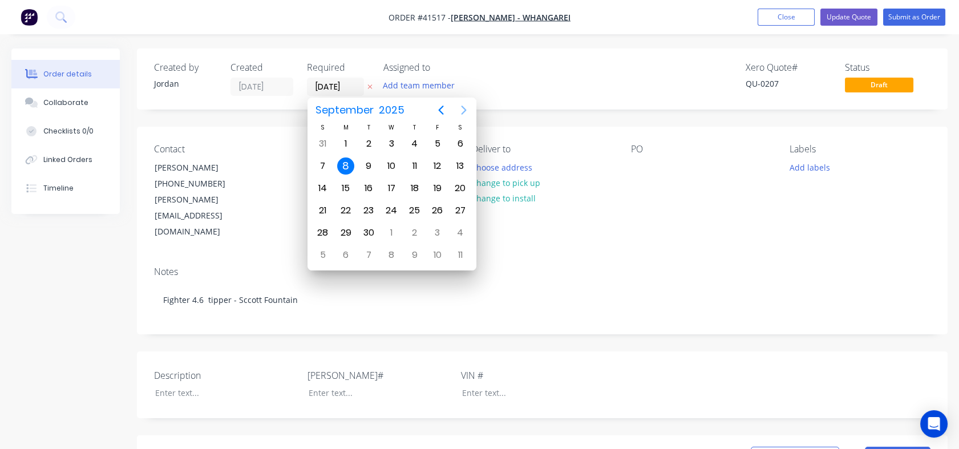
click at [465, 110] on icon "Next page" at bounding box center [464, 110] width 14 height 14
click at [396, 163] on div "8" at bounding box center [391, 165] width 17 height 17
type input "[DATE]"
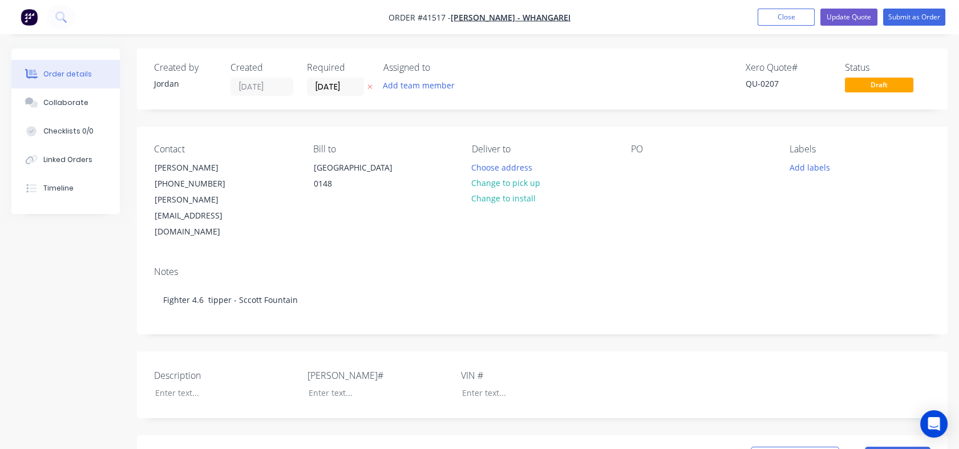
click at [606, 209] on div "Contact [PERSON_NAME] [PHONE_NUMBER] [PERSON_NAME][EMAIL_ADDRESS][DOMAIN_NAME] …" at bounding box center [542, 192] width 811 height 131
click at [509, 179] on button "Change to pick up" at bounding box center [505, 182] width 81 height 15
click at [645, 161] on div at bounding box center [640, 167] width 18 height 17
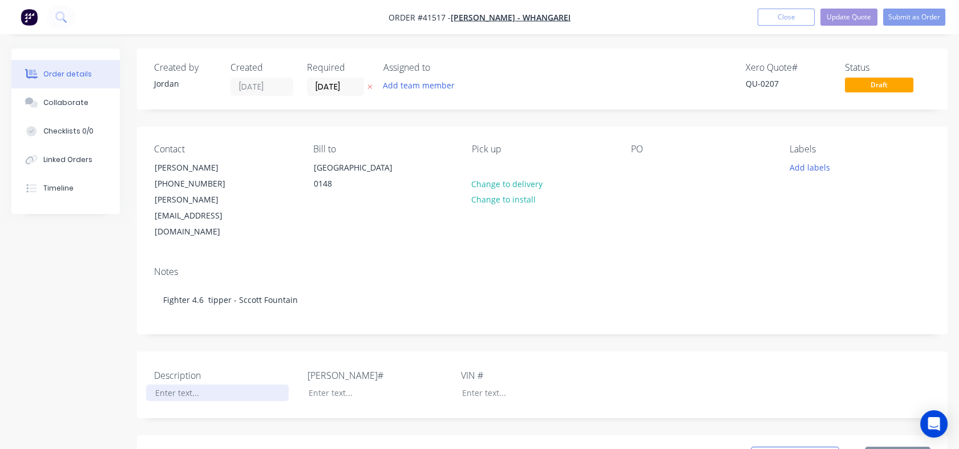
click at [163, 384] on div at bounding box center [217, 392] width 143 height 17
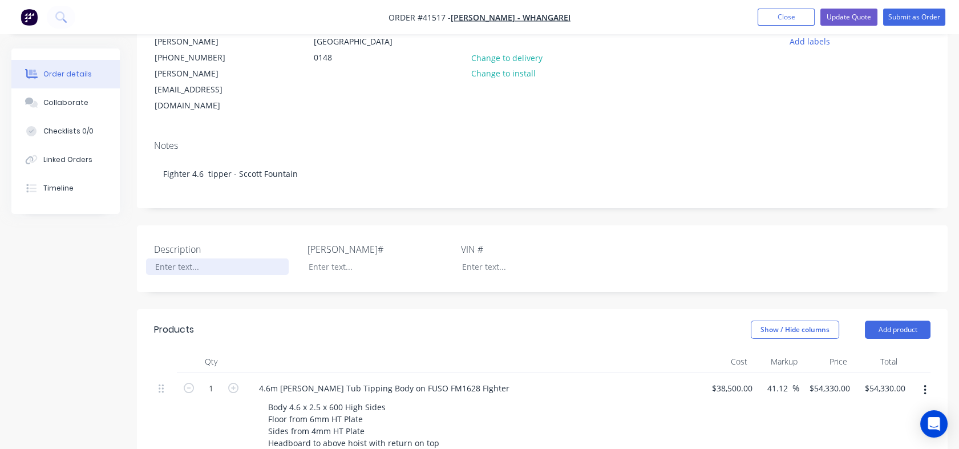
scroll to position [155, 0]
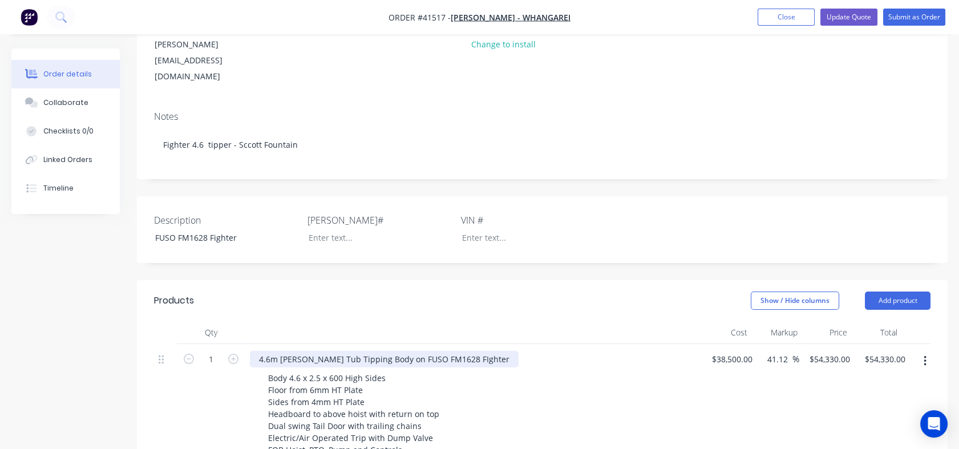
click at [478, 351] on div "4.6m [PERSON_NAME] Tub Tipping Body on FUSO FM1628 FIghter" at bounding box center [384, 359] width 269 height 17
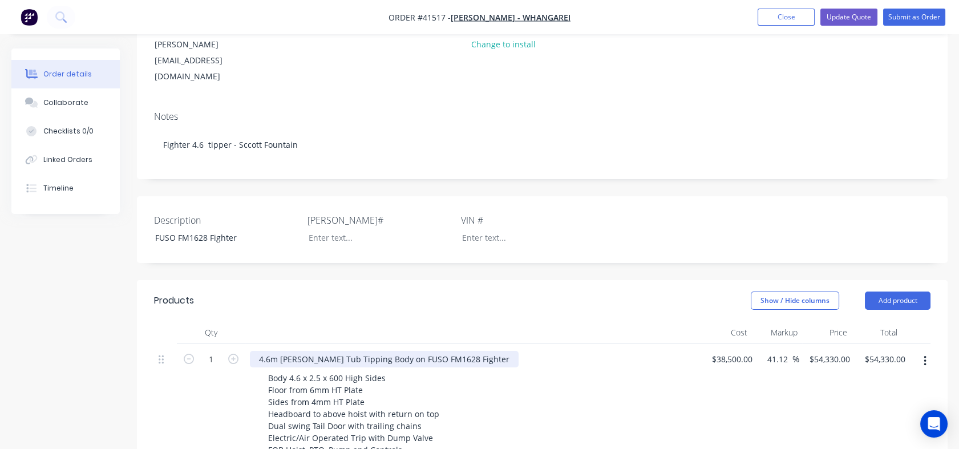
click at [468, 351] on div "4.6m [PERSON_NAME] Tub Tipping Body on FUSO FM1628 Fighter" at bounding box center [384, 359] width 269 height 17
click at [497, 351] on div "4.6m [PERSON_NAME] Tub Tipping Body on FUSO FM1628 Fighter" at bounding box center [384, 359] width 269 height 17
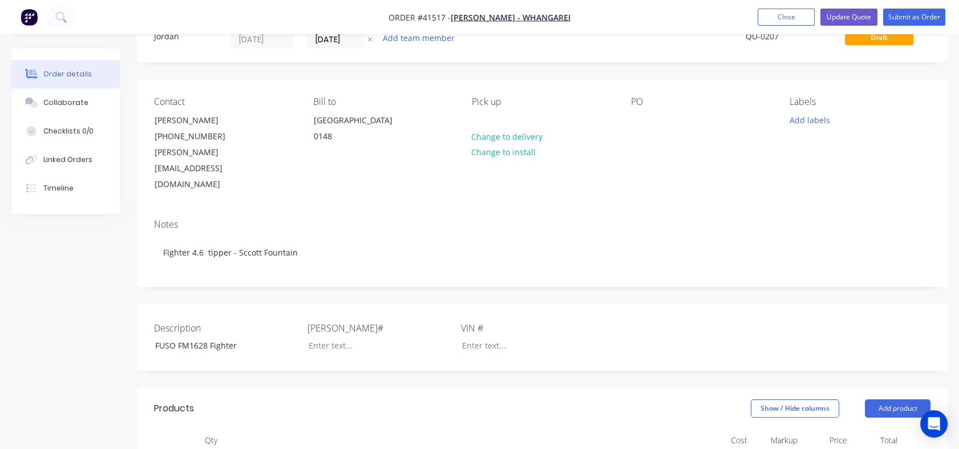
scroll to position [38, 0]
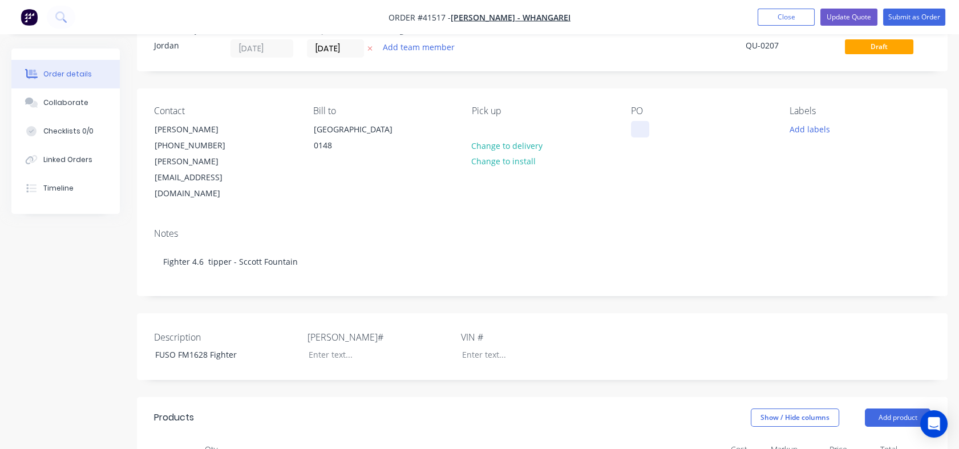
click at [642, 133] on div at bounding box center [640, 129] width 18 height 17
click at [844, 14] on button "Update Quote" at bounding box center [848, 17] width 57 height 17
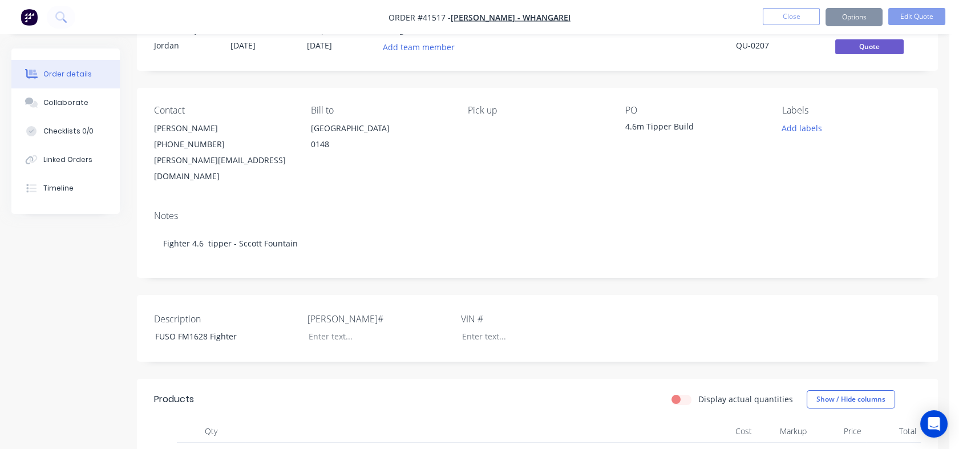
scroll to position [0, 0]
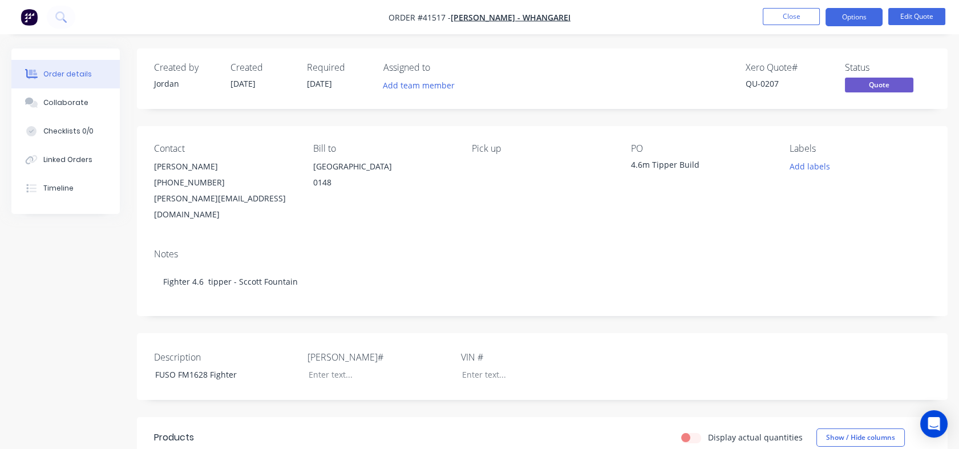
click at [844, 14] on button "Options" at bounding box center [853, 17] width 57 height 18
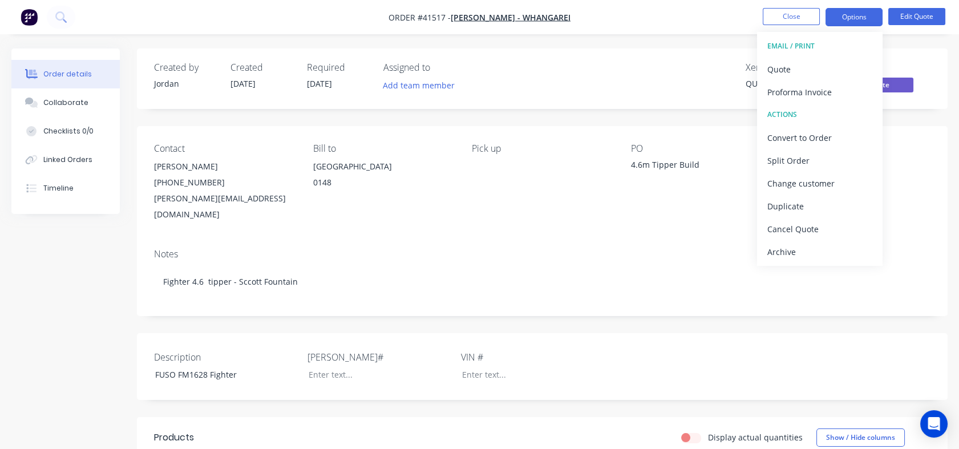
click at [776, 70] on div "Quote" at bounding box center [819, 69] width 105 height 17
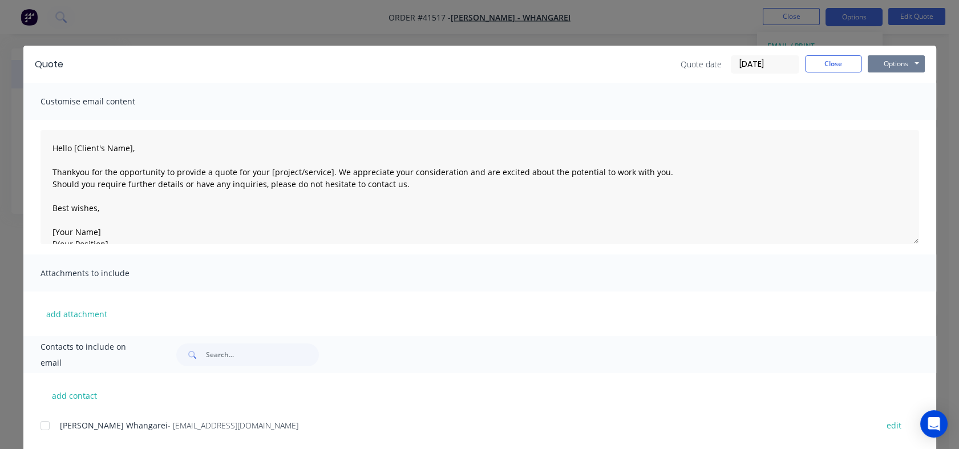
click at [908, 63] on button "Options" at bounding box center [896, 63] width 57 height 17
click at [885, 98] on button "Print" at bounding box center [904, 103] width 73 height 19
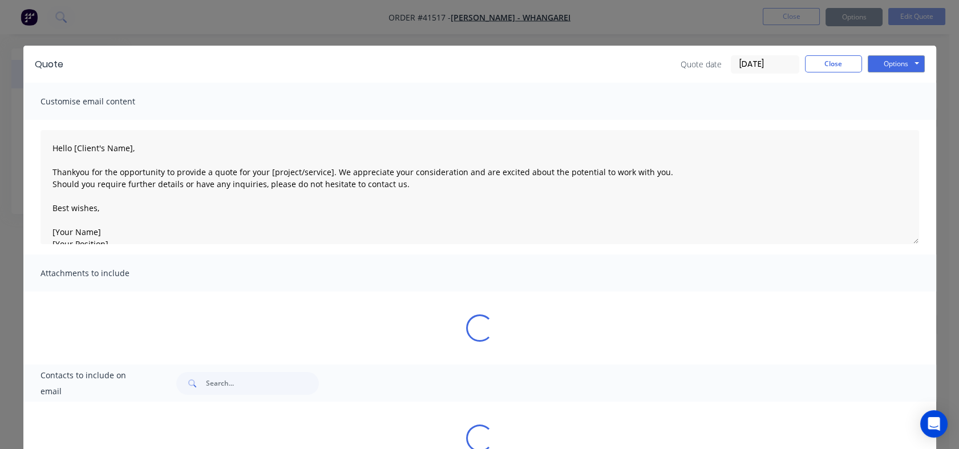
type textarea "Hello [Client's Name], Thankyou for the opportunity to provide a quote for your…"
